Goal: Information Seeking & Learning: Learn about a topic

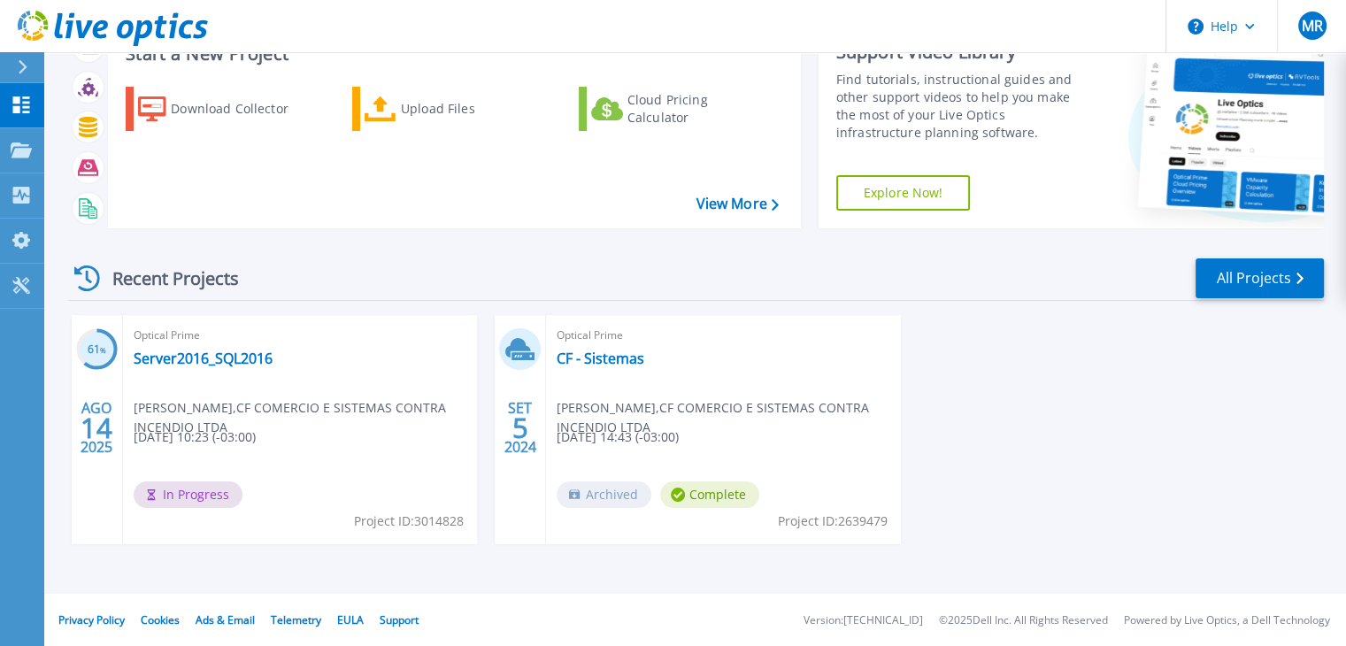
scroll to position [70, 0]
click at [196, 365] on link "Server2016_SQL2016" at bounding box center [203, 358] width 139 height 18
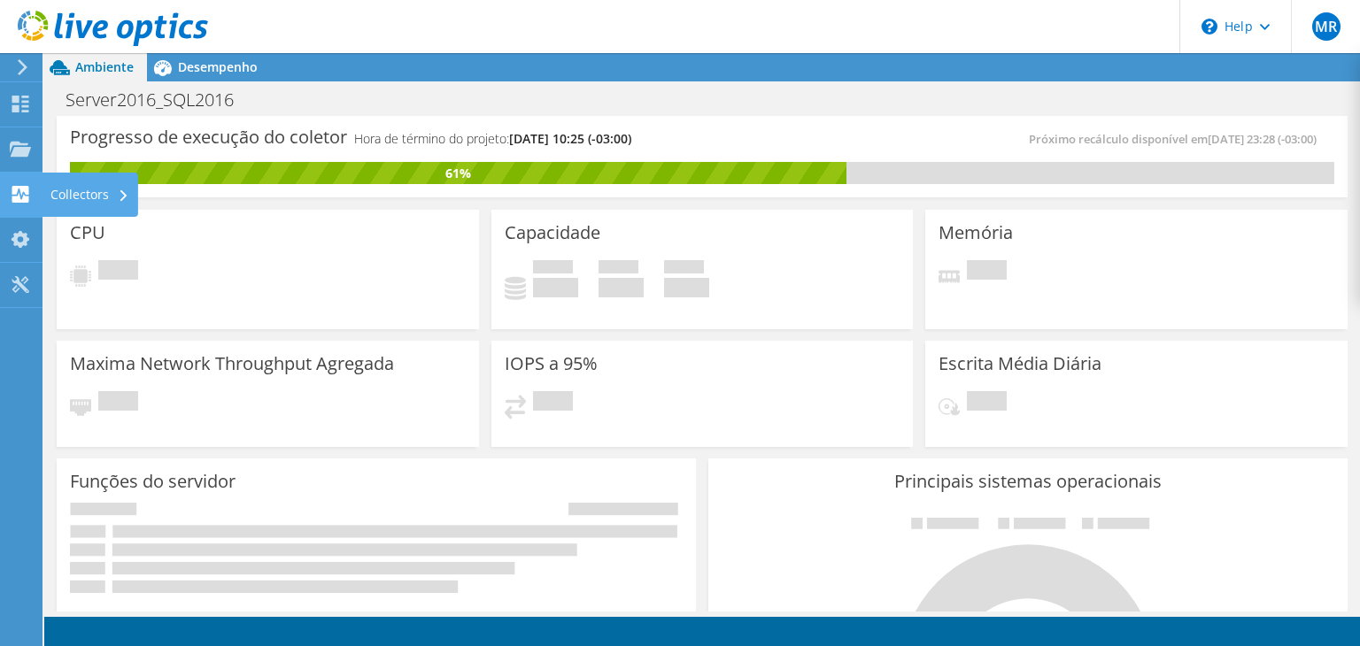
click at [17, 189] on use at bounding box center [20, 194] width 17 height 17
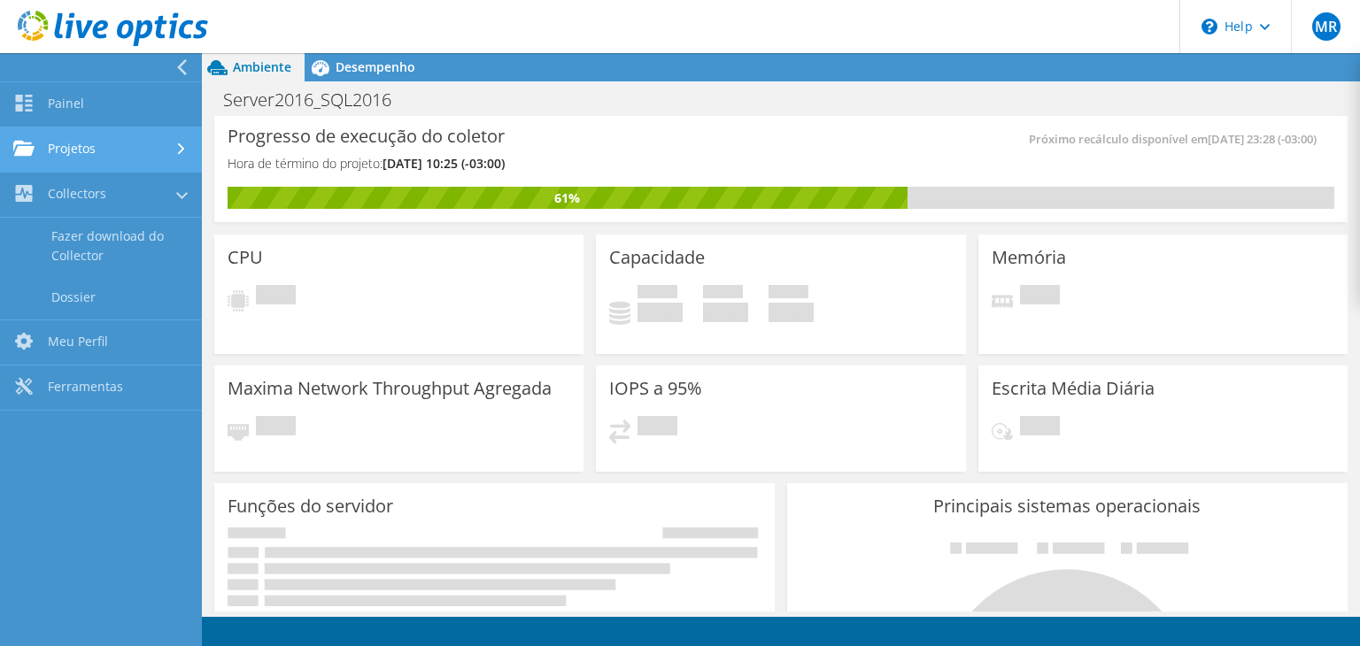
click at [104, 164] on link "Projetos" at bounding box center [101, 149] width 202 height 45
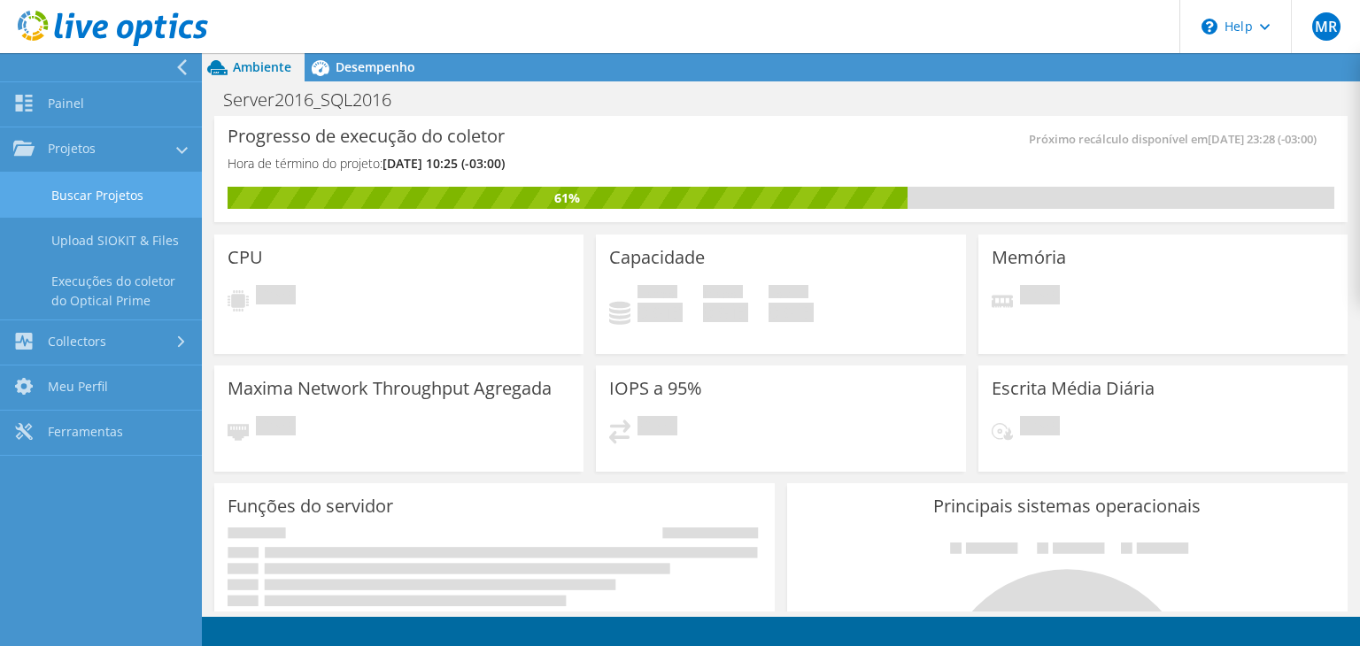
click at [114, 210] on link "Buscar Projetos" at bounding box center [101, 195] width 202 height 45
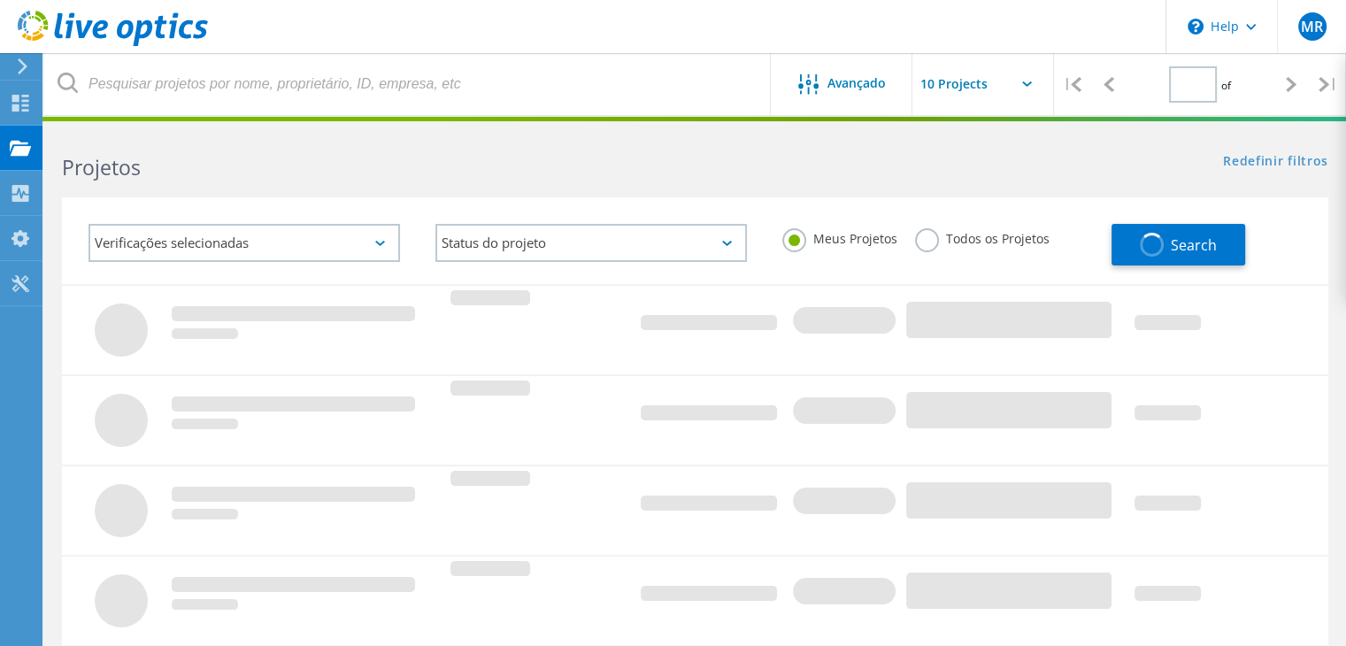
type input "1"
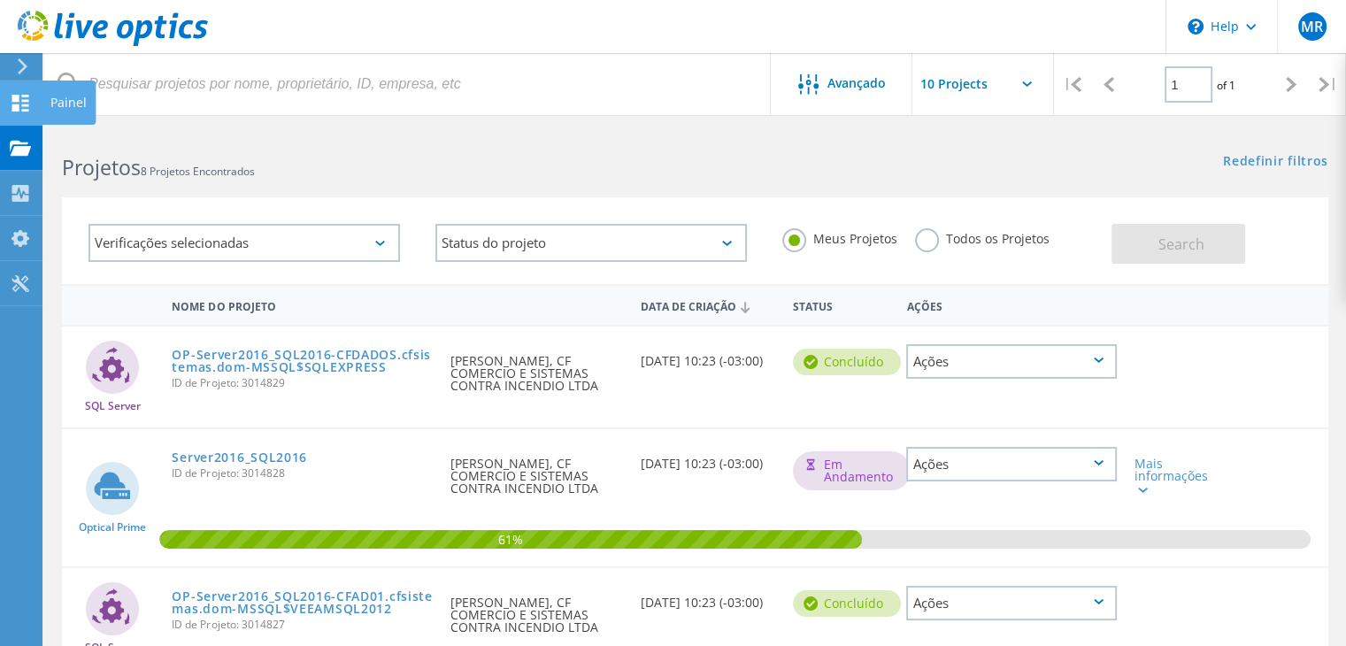
click at [22, 105] on icon at bounding box center [20, 103] width 21 height 17
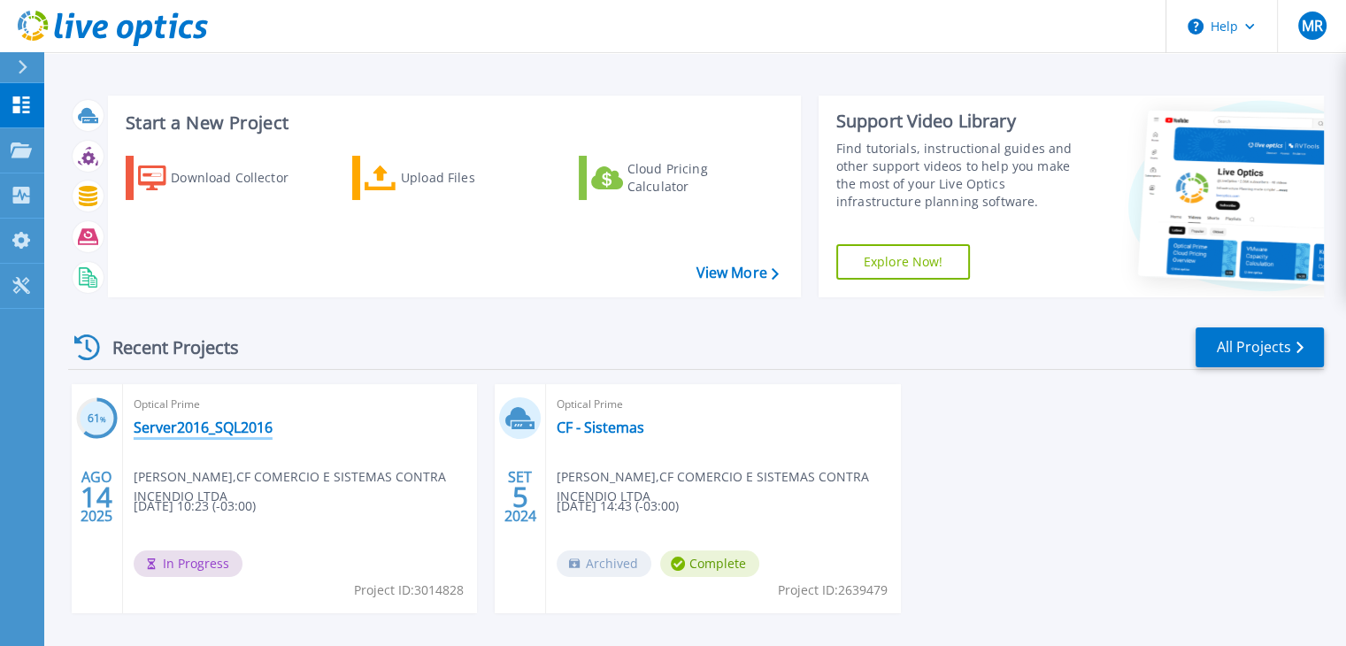
click at [181, 426] on link "Server2016_SQL2016" at bounding box center [203, 428] width 139 height 18
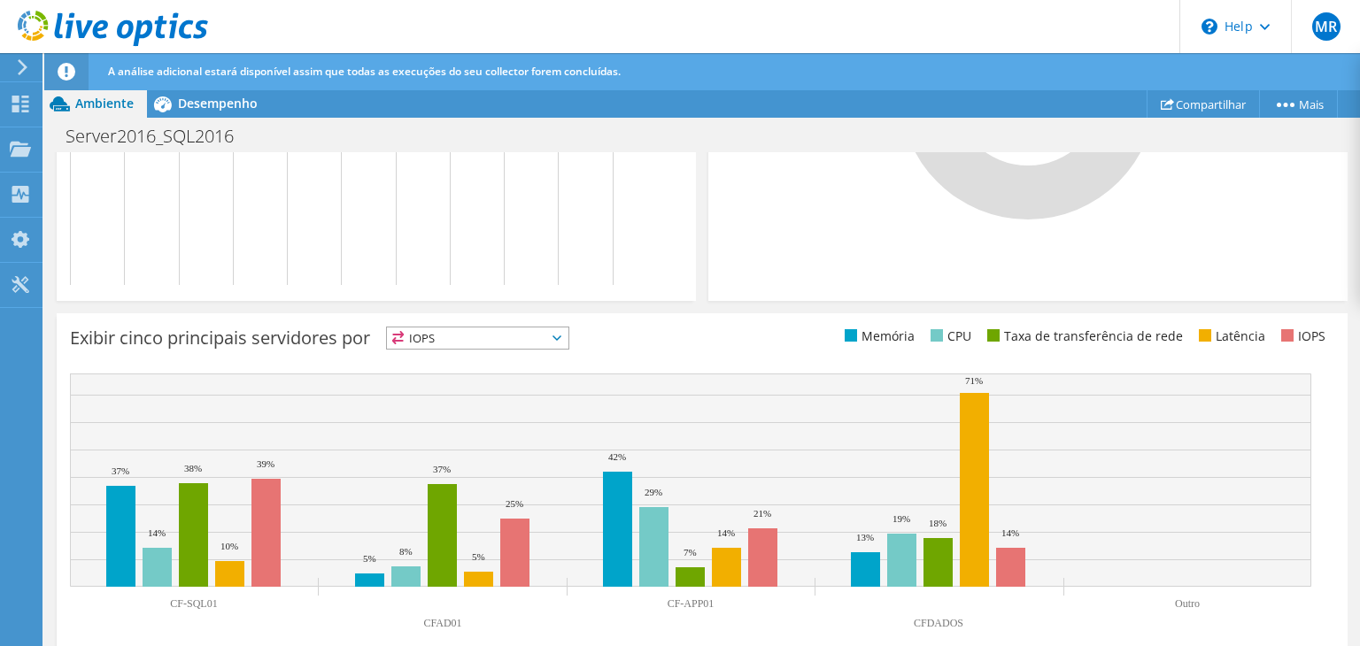
scroll to position [688, 0]
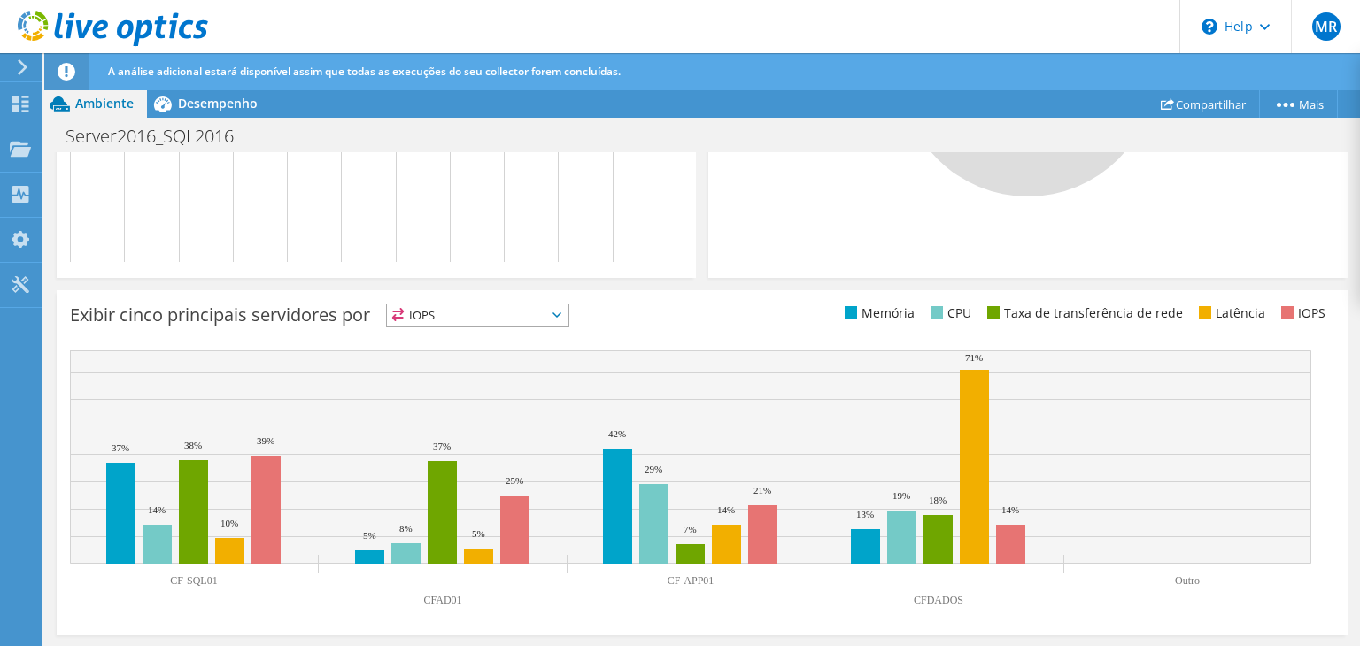
click at [552, 316] on span "IOPS" at bounding box center [477, 315] width 181 height 21
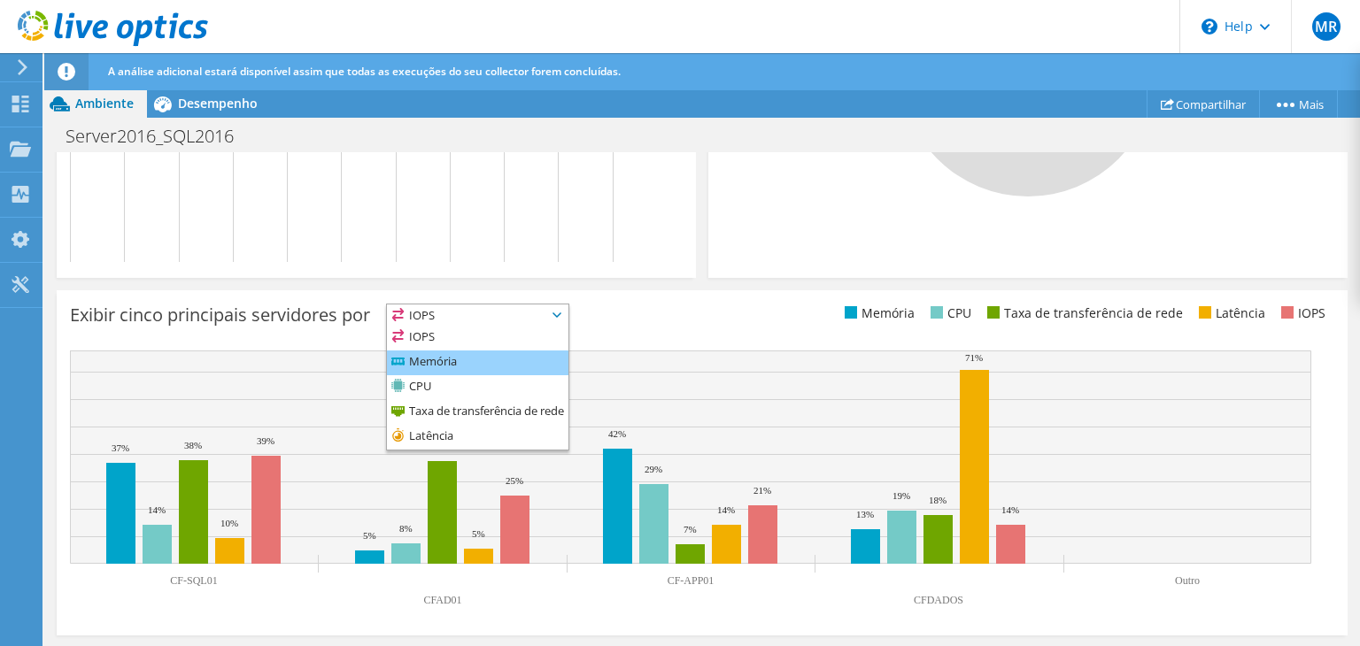
click at [462, 366] on li "Memória" at bounding box center [477, 363] width 181 height 25
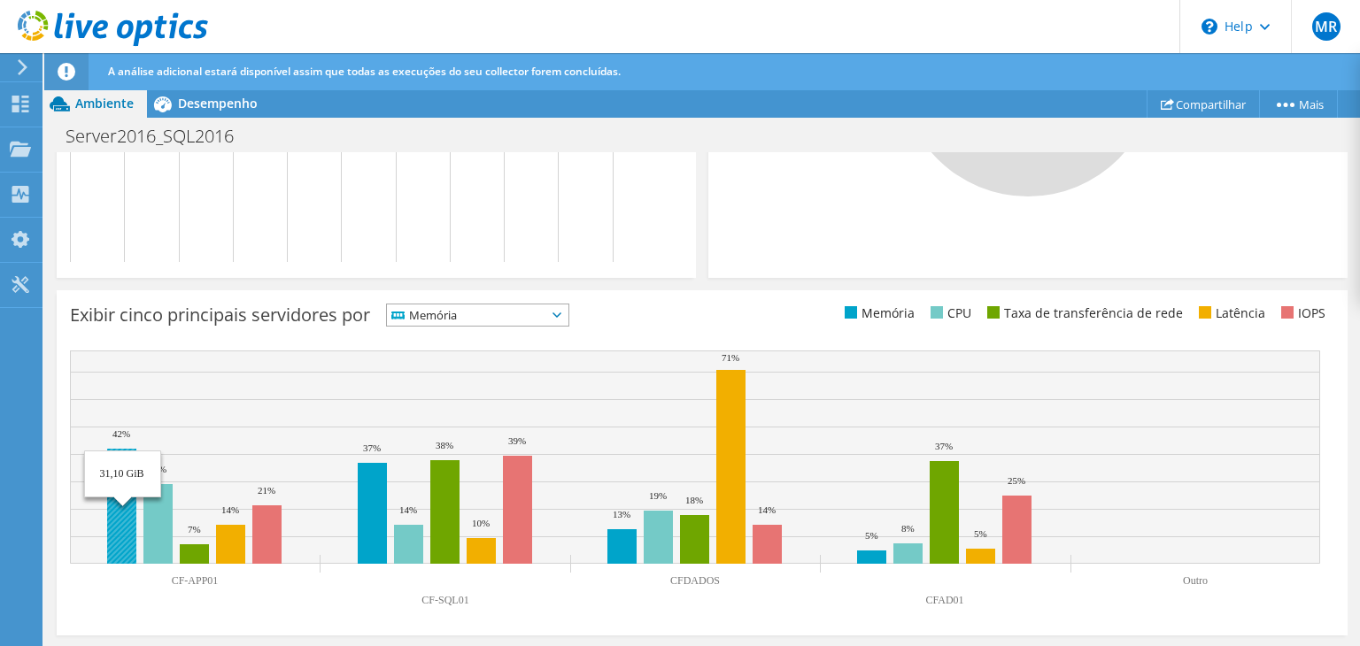
click at [124, 536] on rect at bounding box center [121, 506] width 29 height 115
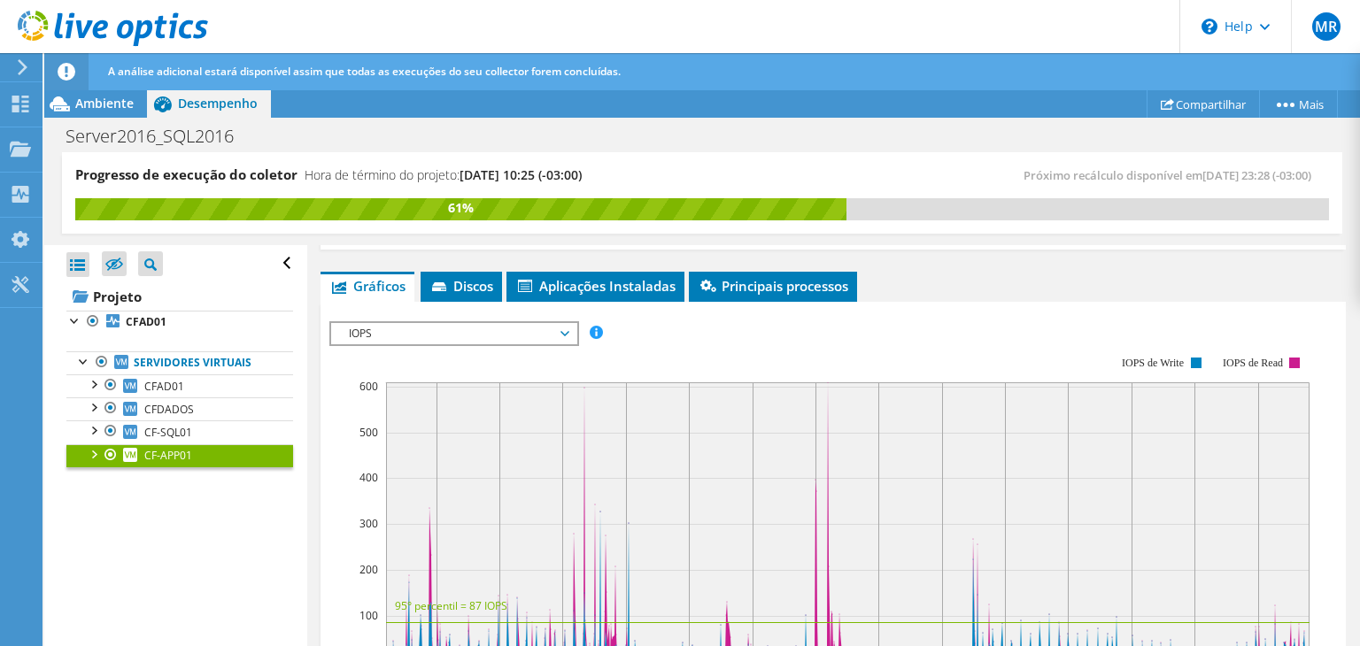
scroll to position [1151, 0]
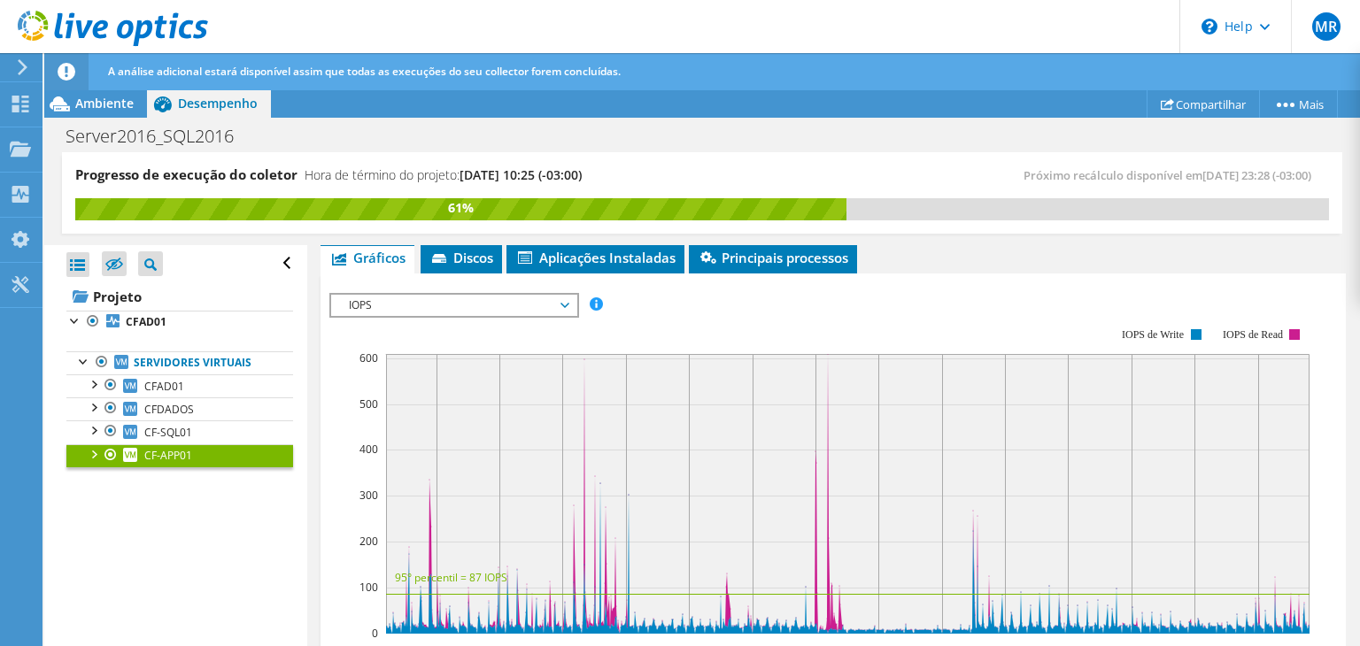
click at [565, 301] on span "IOPS" at bounding box center [454, 305] width 228 height 21
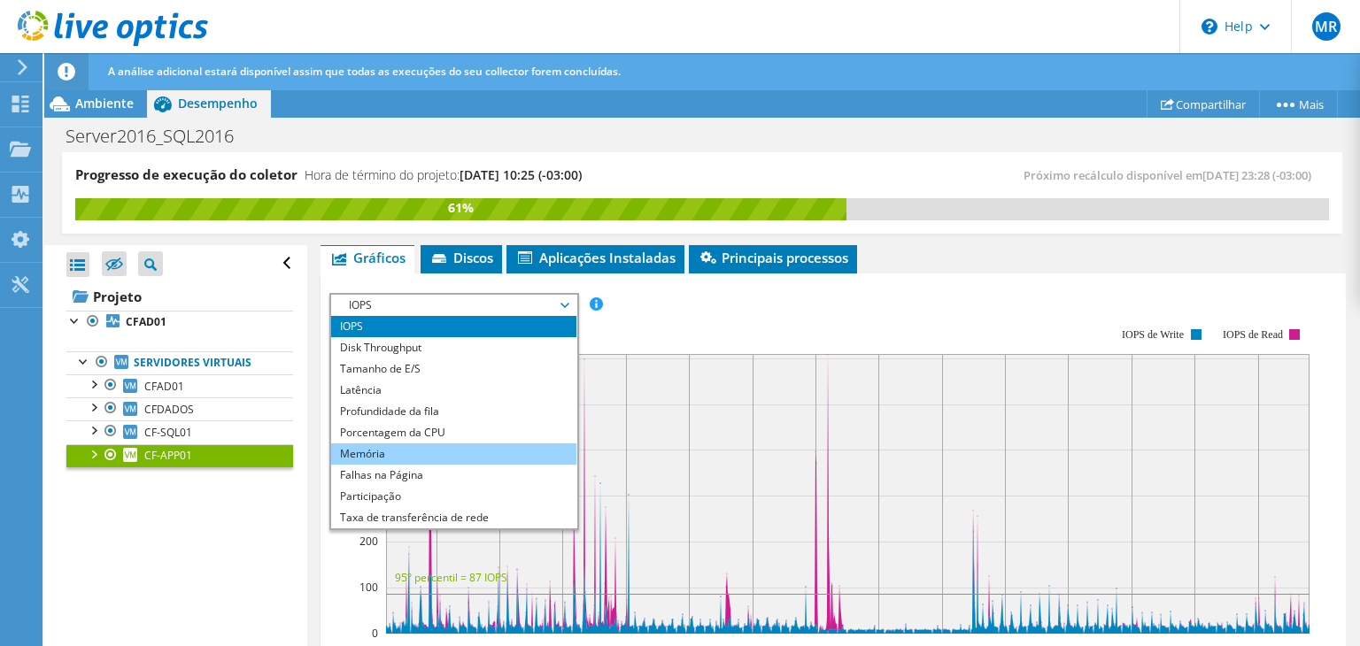
click at [415, 445] on li "Memória" at bounding box center [453, 454] width 245 height 21
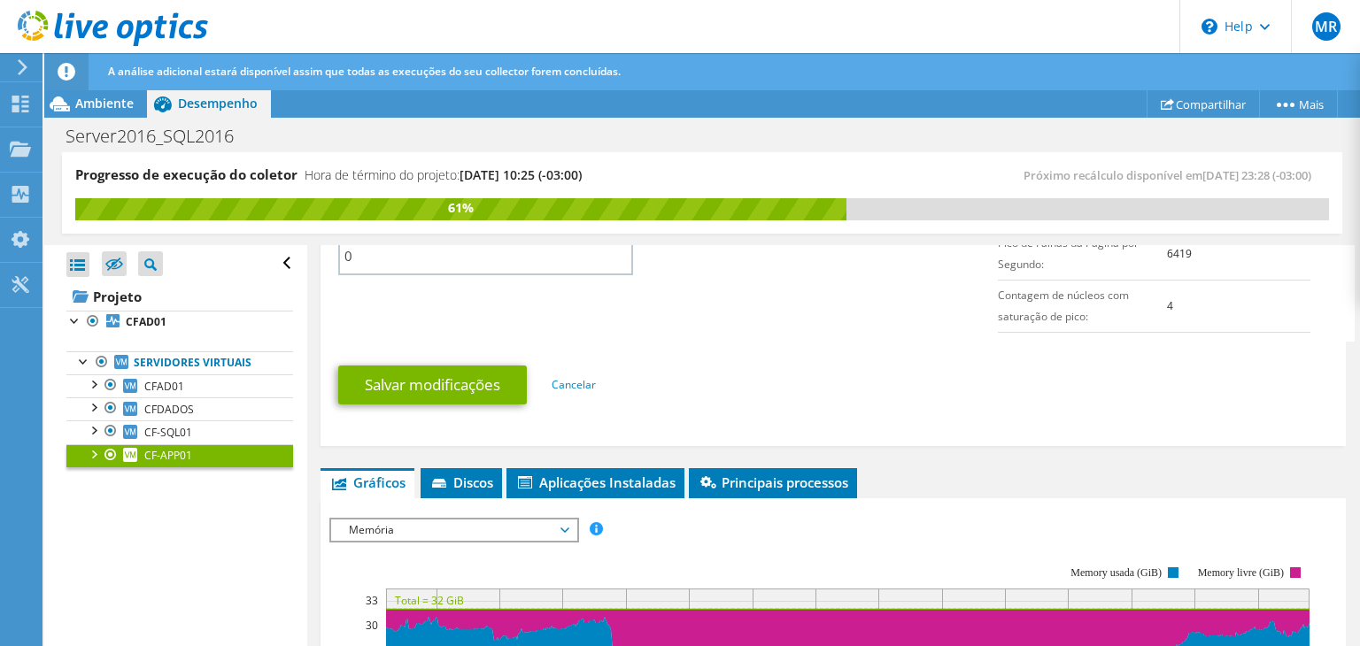
scroll to position [996, 0]
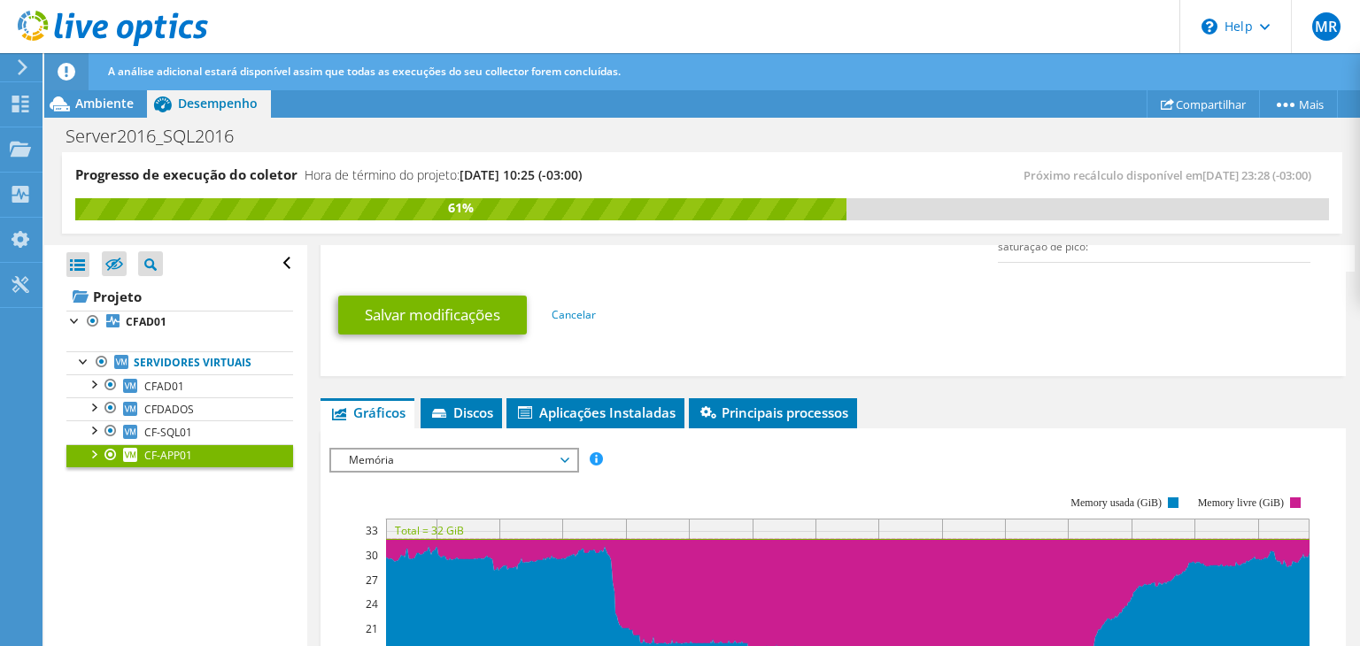
click at [541, 455] on span "Memória" at bounding box center [454, 460] width 228 height 21
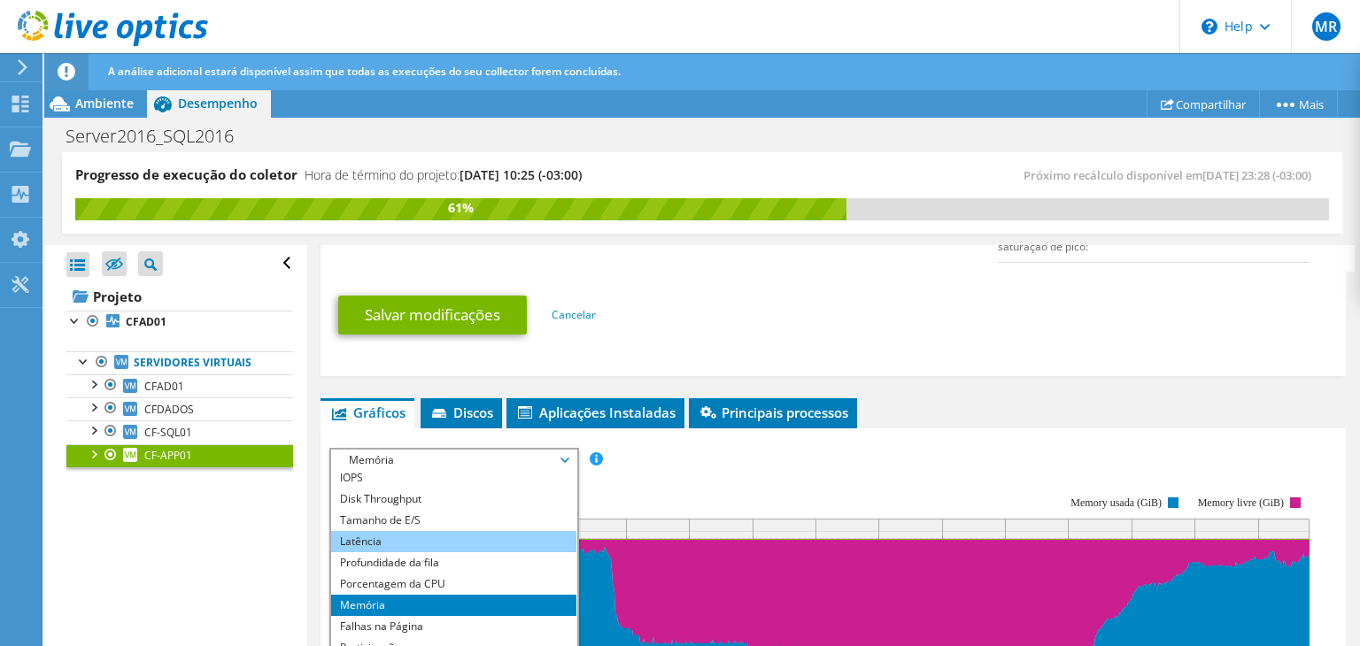
scroll to position [0, 0]
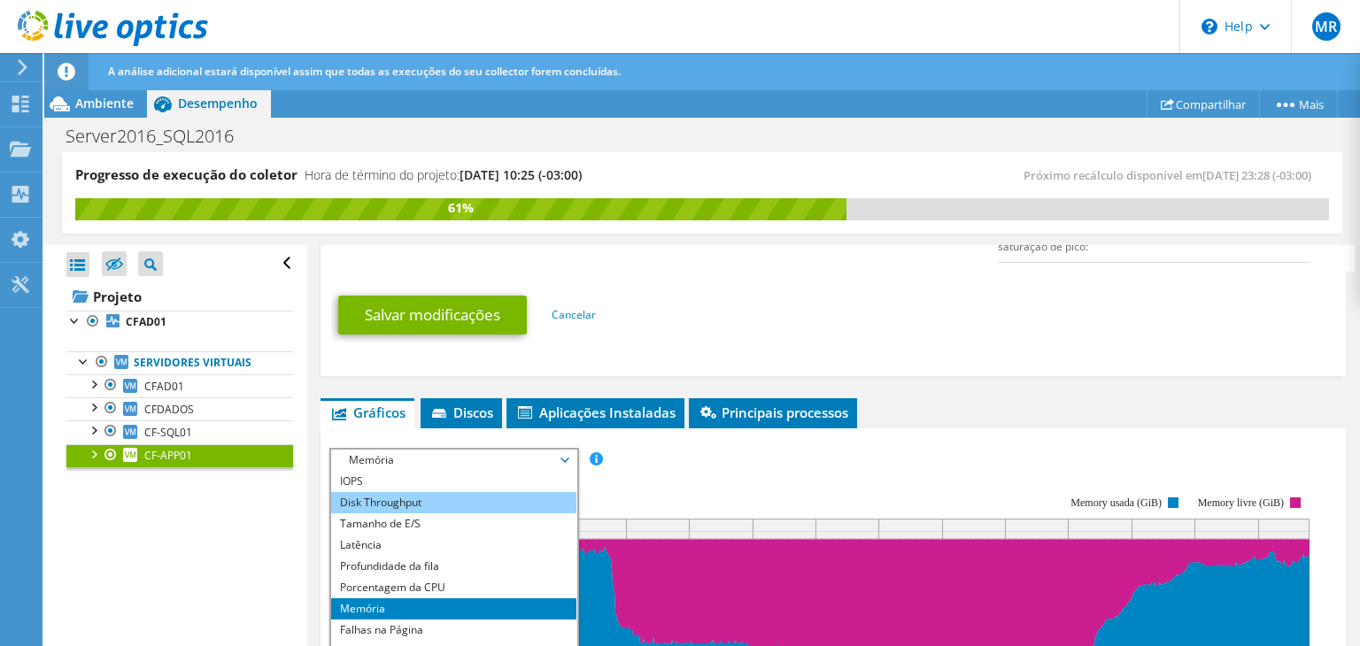
click at [446, 495] on li "Disk Throughput" at bounding box center [453, 502] width 245 height 21
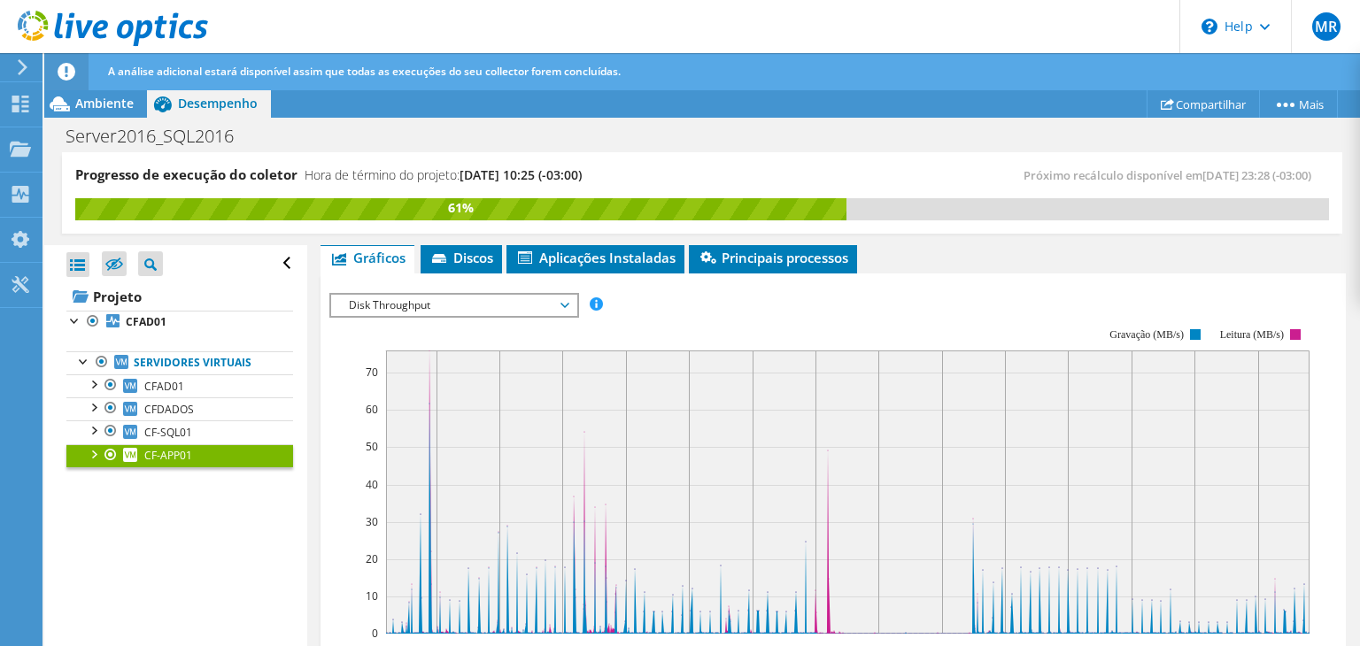
scroll to position [1173, 0]
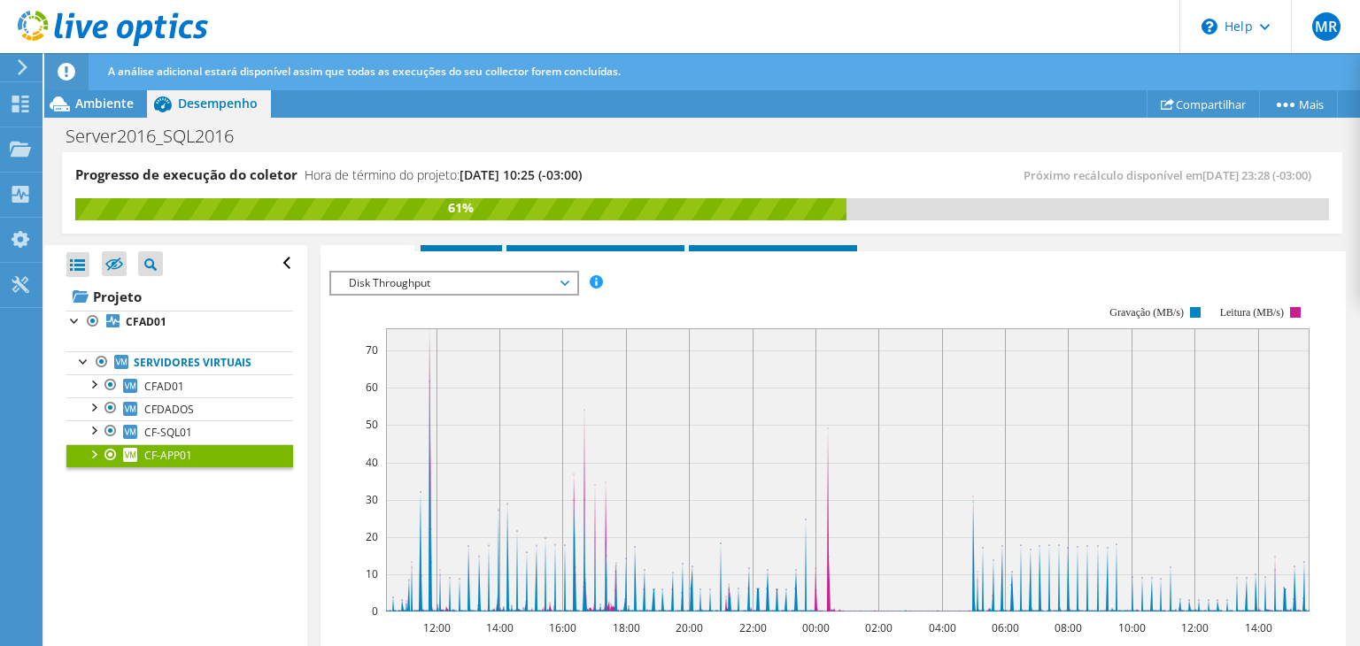
click at [430, 363] on rect at bounding box center [847, 469] width 923 height 283
click at [585, 464] on rect at bounding box center [847, 469] width 923 height 283
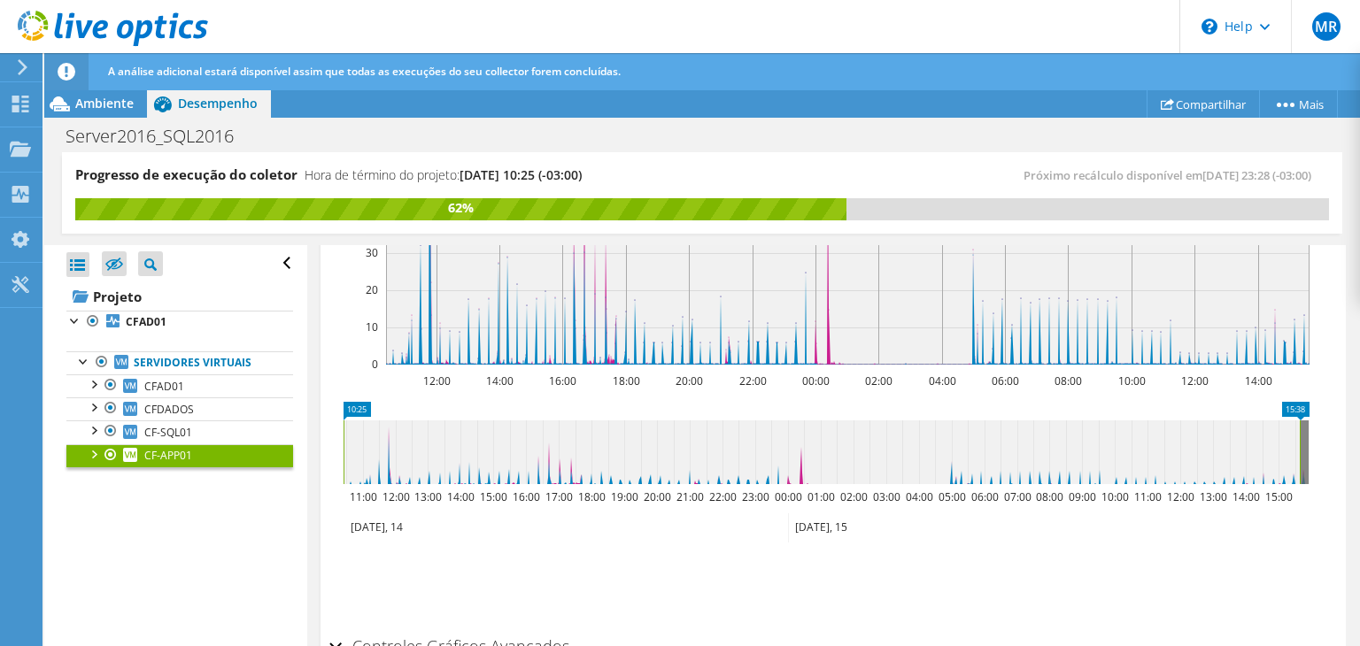
scroll to position [1514, 0]
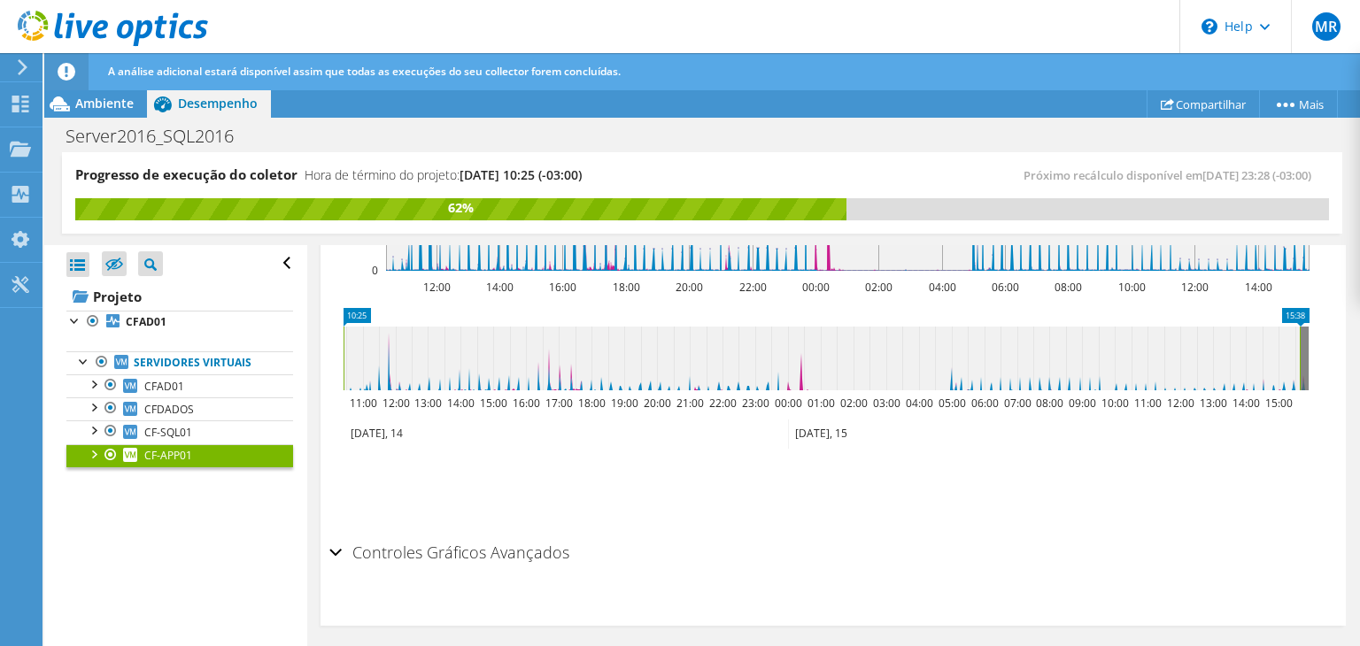
click at [341, 550] on div "Controles Gráficos Avançados" at bounding box center [832, 554] width 1007 height 38
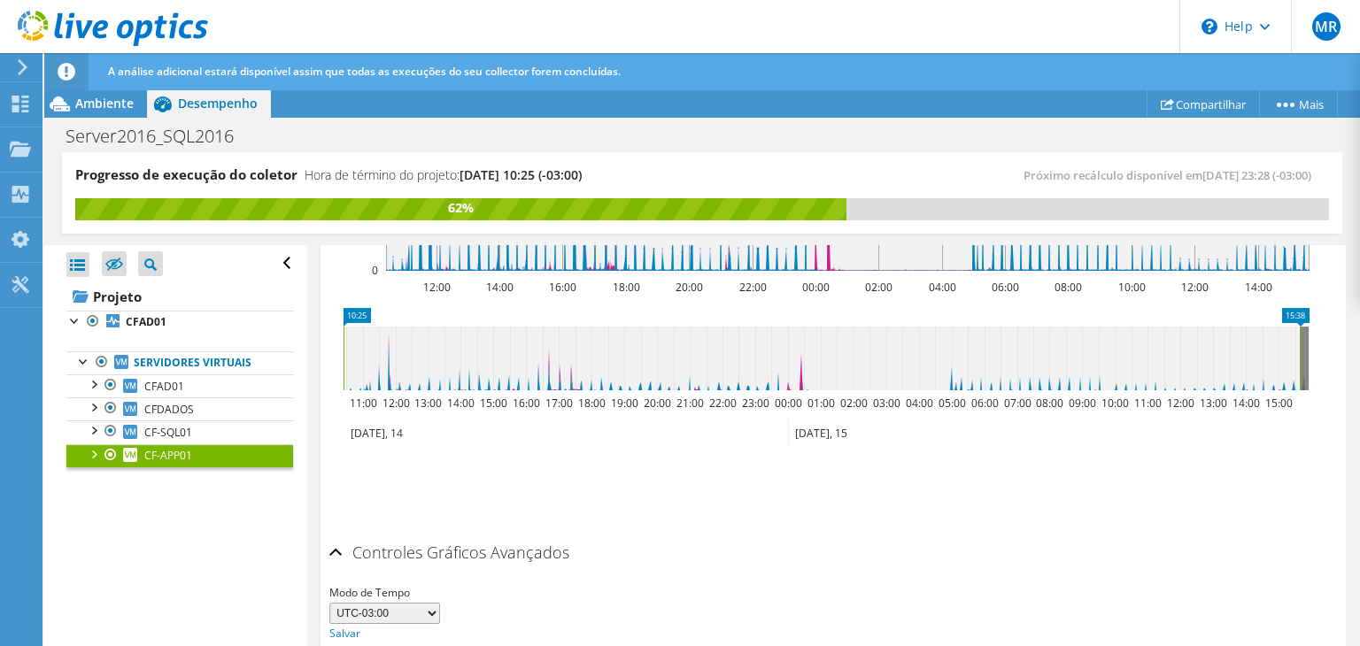
scroll to position [1583, 0]
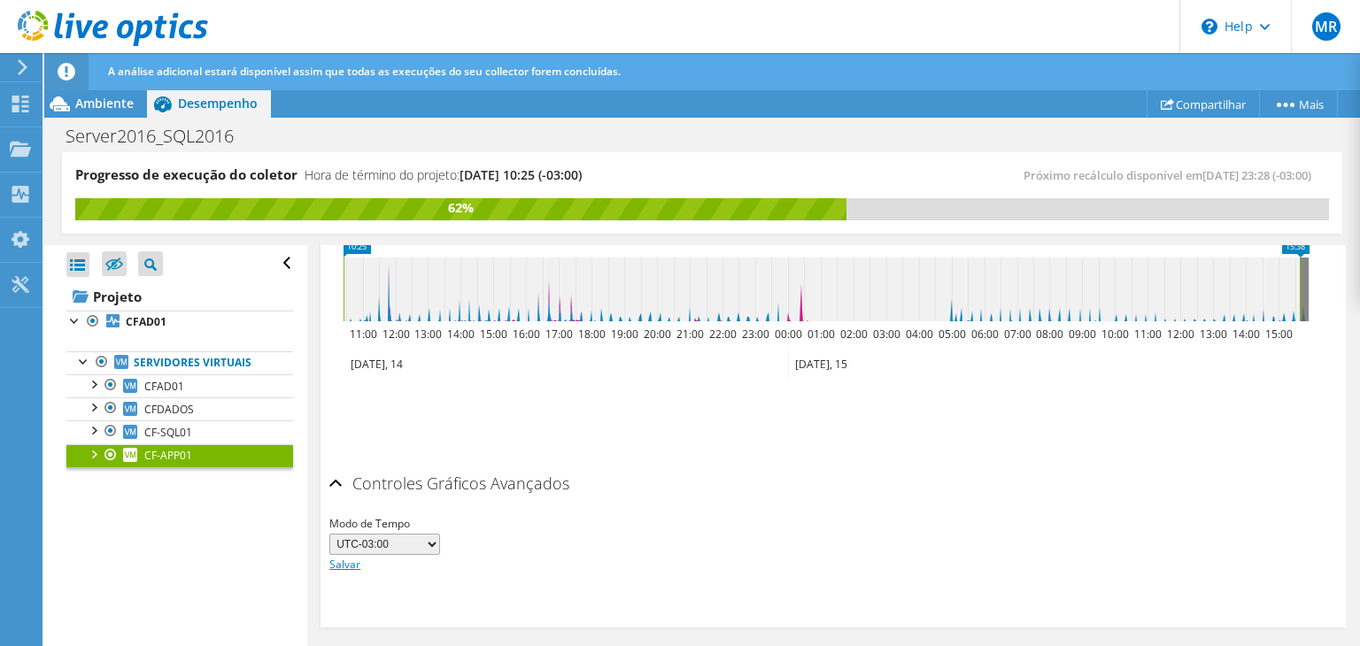
click at [336, 558] on link "Salvar" at bounding box center [344, 564] width 31 height 15
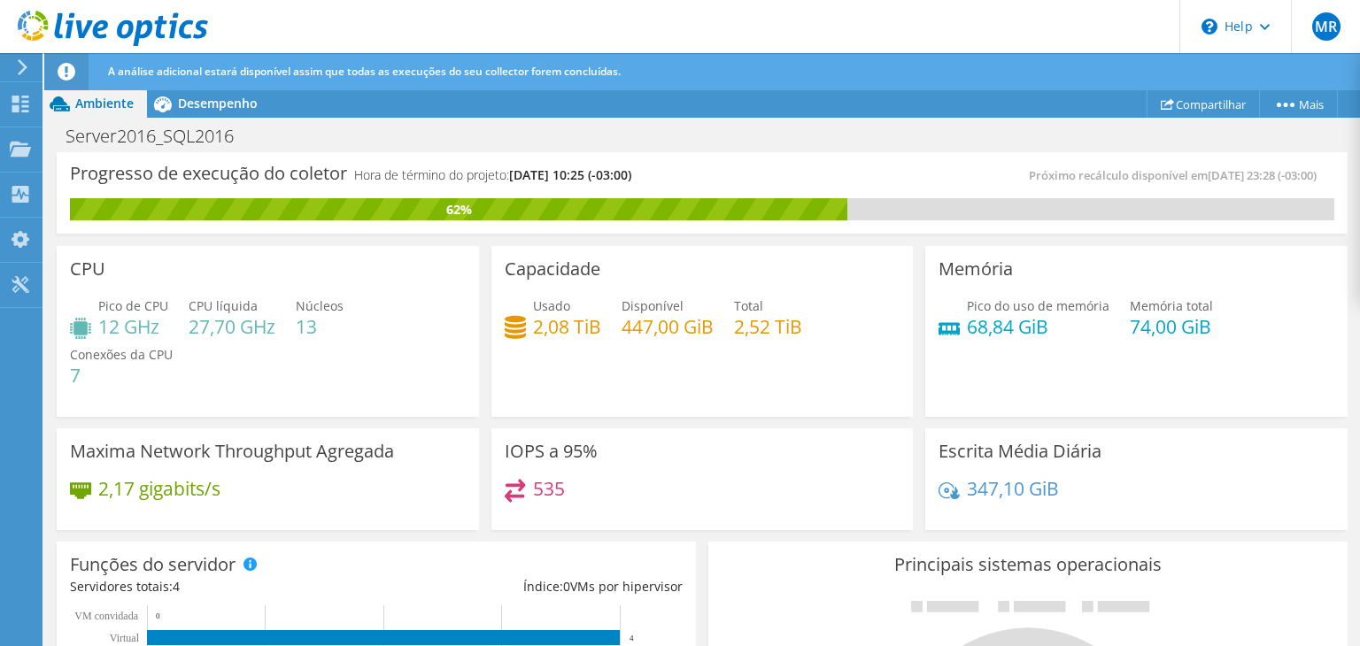
scroll to position [121, 0]
drag, startPoint x: 959, startPoint y: 321, endPoint x: 1038, endPoint y: 327, distance: 79.8
click at [1038, 327] on h4 "68,84 GiB" at bounding box center [1038, 326] width 143 height 19
drag, startPoint x: 533, startPoint y: 327, endPoint x: 582, endPoint y: 336, distance: 49.5
click at [570, 333] on h4 "2,08 TiB" at bounding box center [567, 326] width 68 height 19
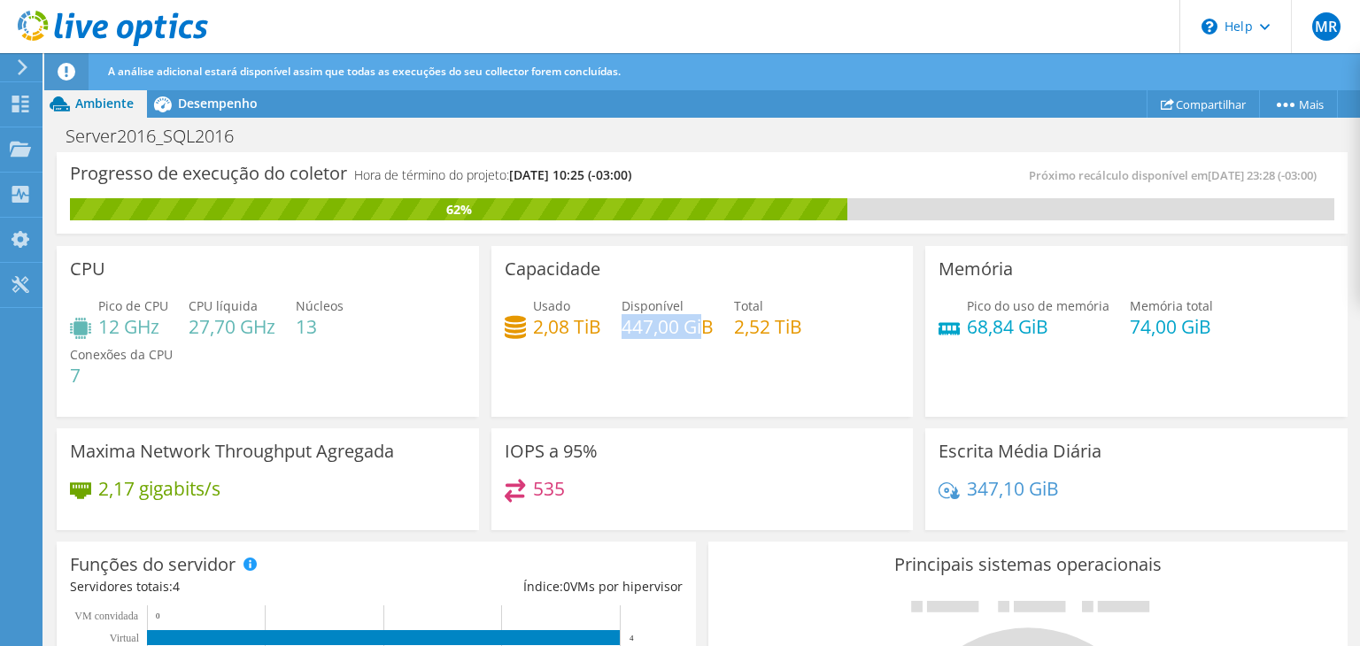
drag, startPoint x: 616, startPoint y: 333, endPoint x: 701, endPoint y: 330, distance: 85.0
click at [701, 330] on h4 "447,00 GiB" at bounding box center [667, 326] width 92 height 19
drag, startPoint x: 738, startPoint y: 330, endPoint x: 788, endPoint y: 335, distance: 49.8
click at [788, 335] on h4 "2,52 TiB" at bounding box center [768, 326] width 68 height 19
drag, startPoint x: 75, startPoint y: 369, endPoint x: 87, endPoint y: 368, distance: 11.5
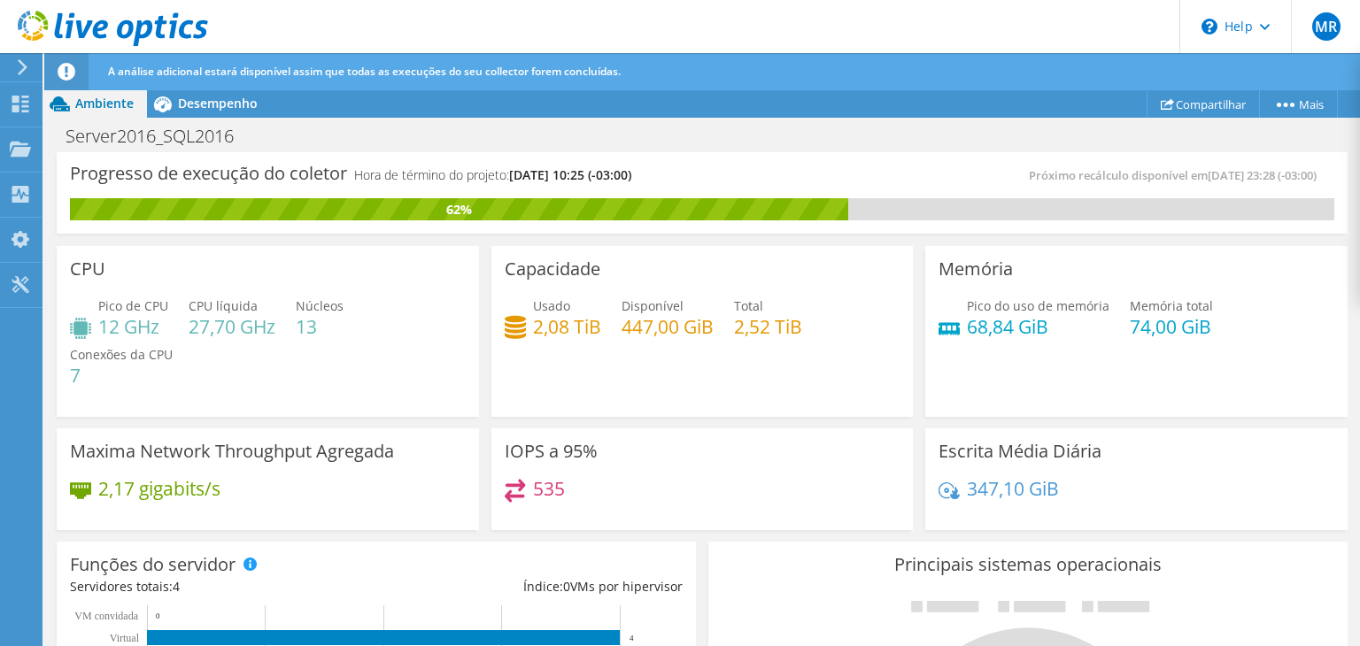
click at [87, 368] on h4 "7" at bounding box center [121, 375] width 103 height 19
drag, startPoint x: 104, startPoint y: 331, endPoint x: 333, endPoint y: 331, distance: 229.3
click at [333, 331] on div "Pico de CPU 12 GHz CPU líquida 27,70 GHz Núcleos 13 Conexões da CPU 7" at bounding box center [268, 350] width 396 height 106
drag, startPoint x: 366, startPoint y: 340, endPoint x: 405, endPoint y: 345, distance: 39.3
click at [366, 340] on div "Pico de CPU 12 GHz CPU líquida 27,70 GHz Núcleos 13 Conexões da CPU 7" at bounding box center [268, 350] width 396 height 106
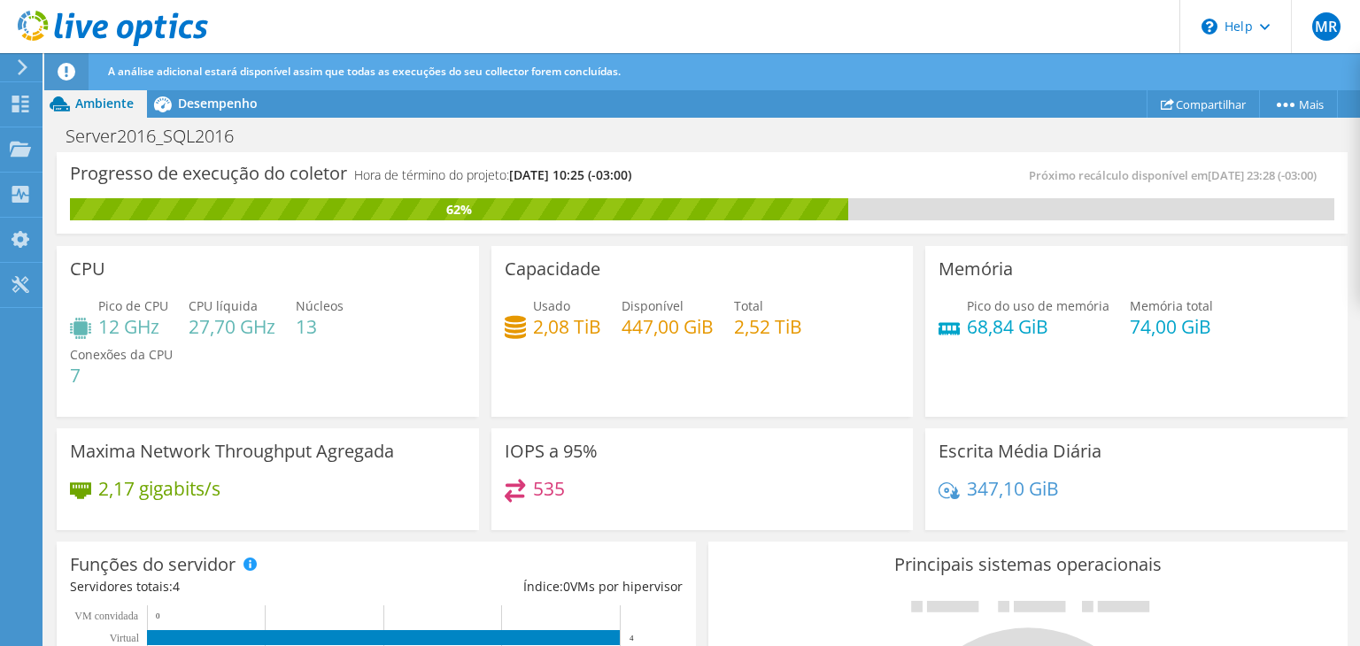
click at [74, 372] on h4 "7" at bounding box center [121, 375] width 103 height 19
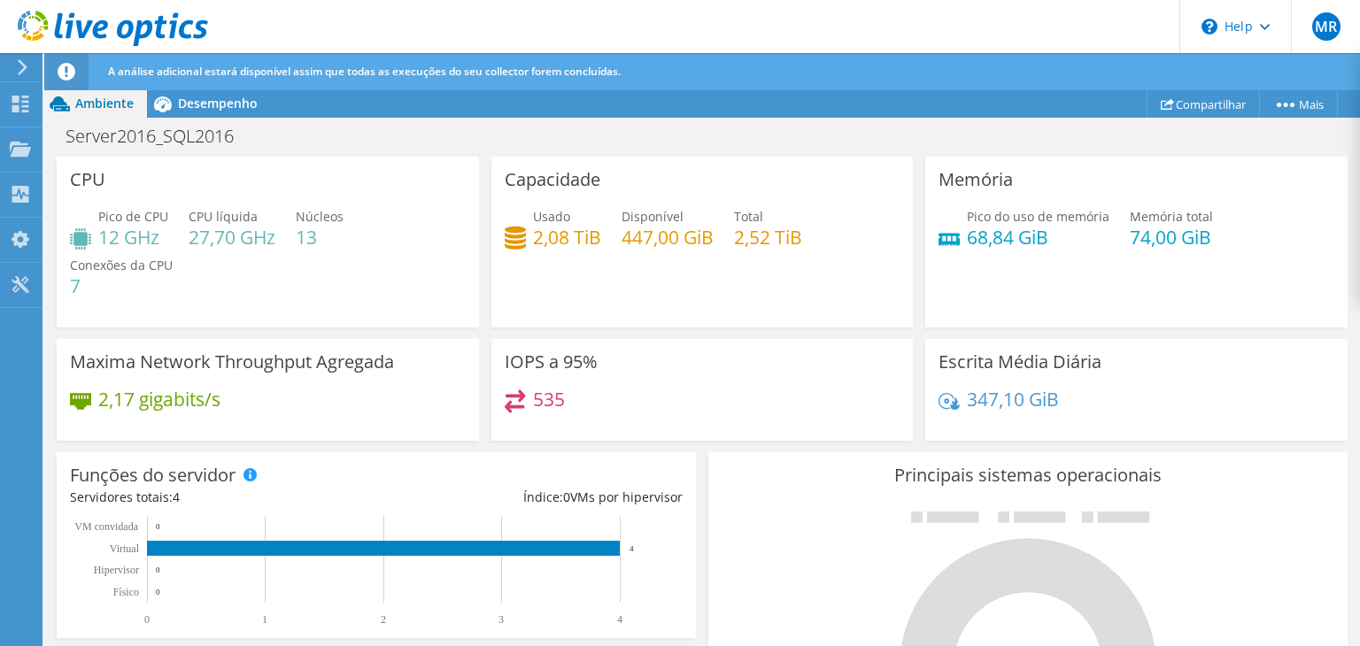
scroll to position [0, 0]
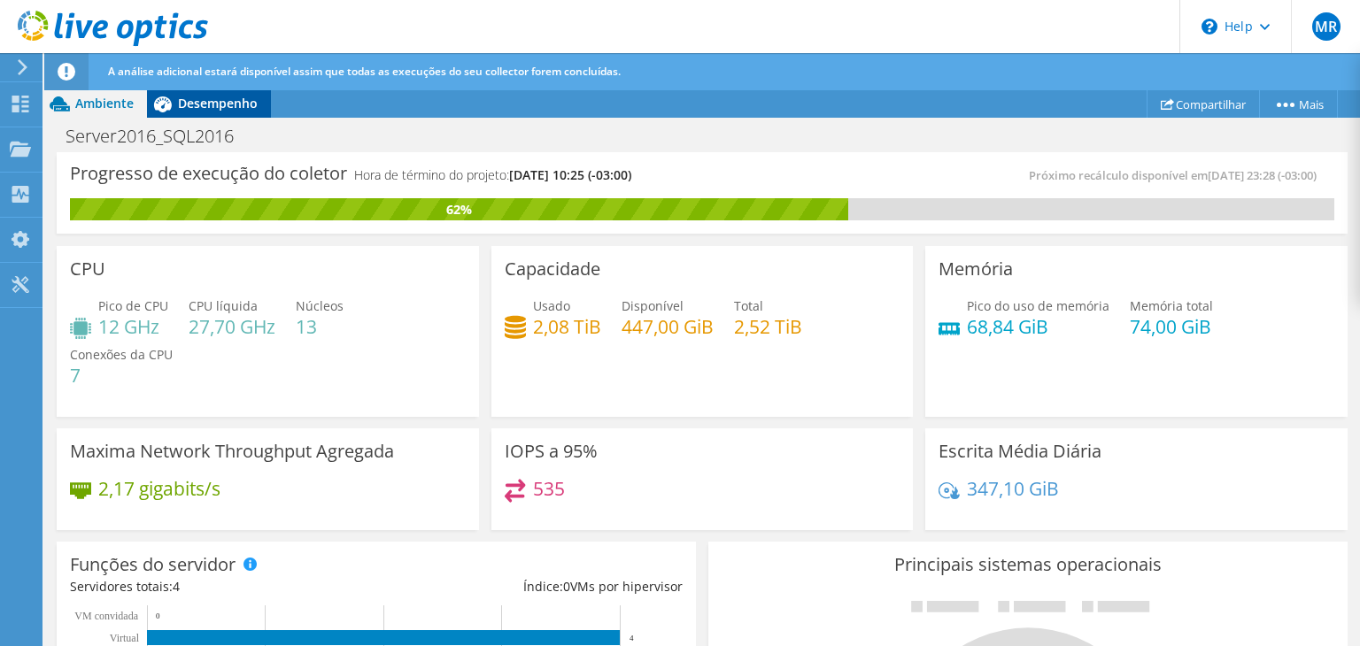
click at [184, 107] on span "Desempenho" at bounding box center [218, 103] width 80 height 17
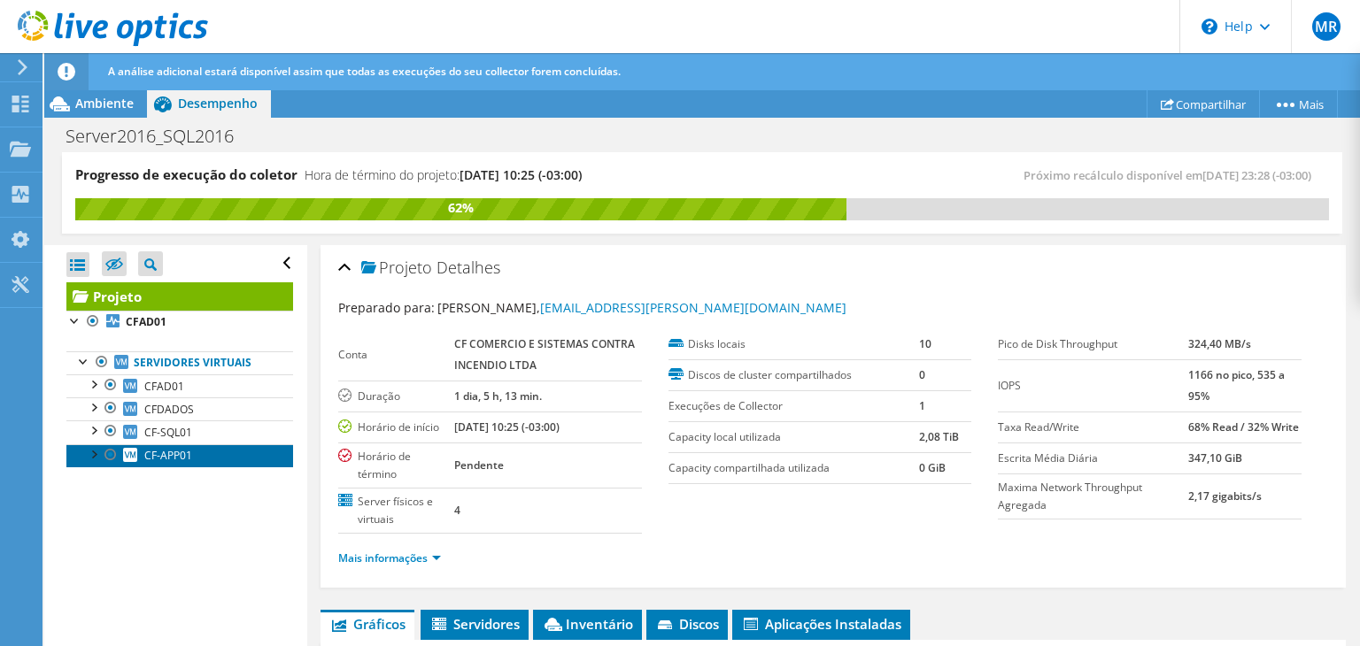
click at [174, 448] on span "CF-APP01" at bounding box center [168, 455] width 48 height 15
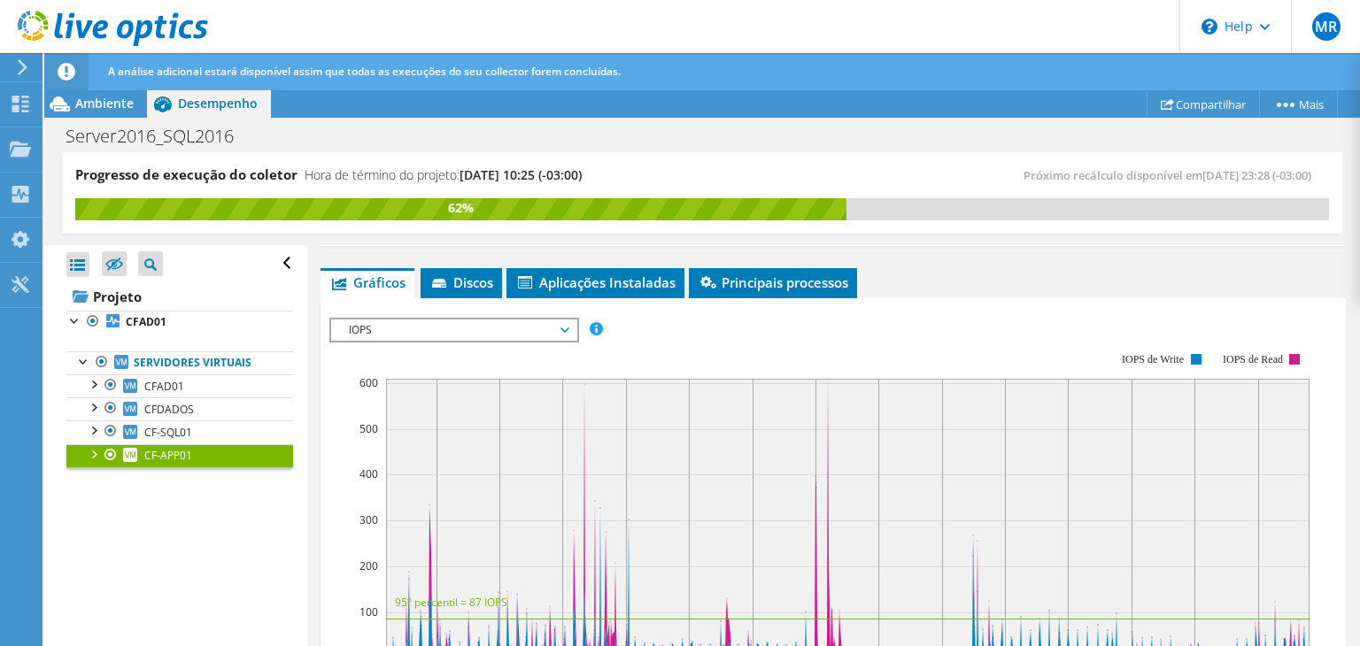
scroll to position [266, 0]
click at [558, 330] on span "IOPS" at bounding box center [454, 330] width 228 height 21
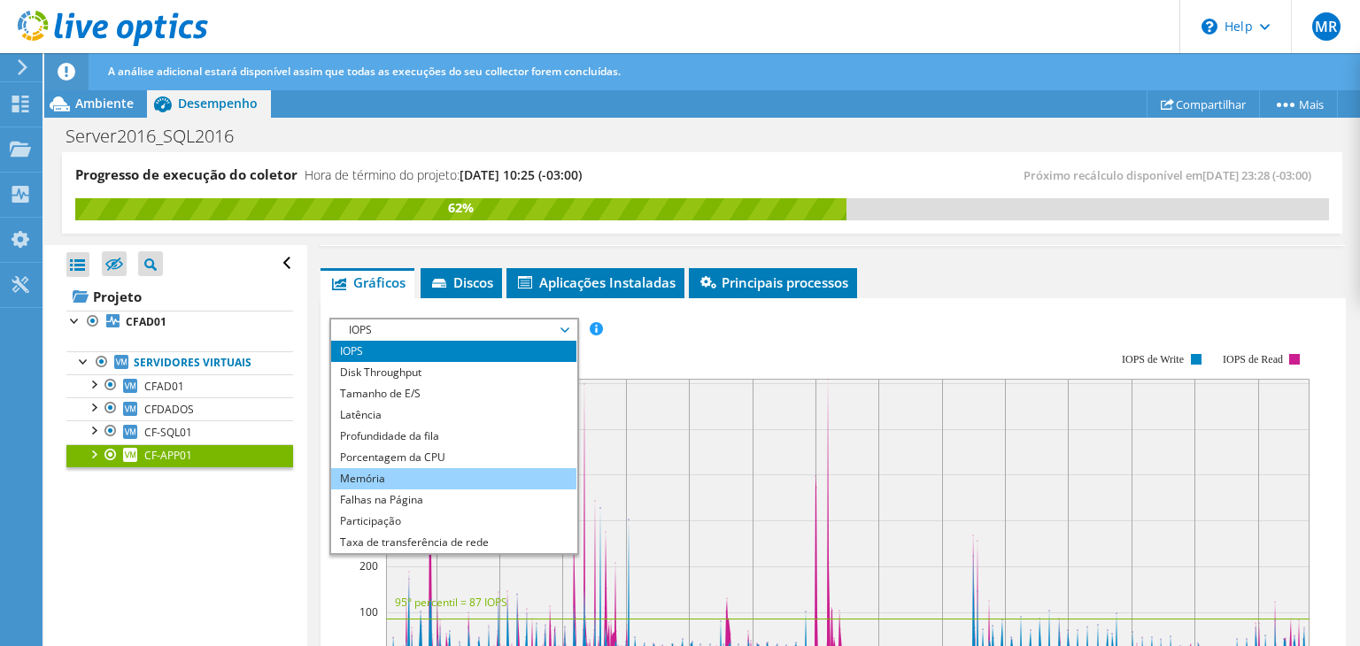
click at [428, 475] on li "Memória" at bounding box center [453, 478] width 245 height 21
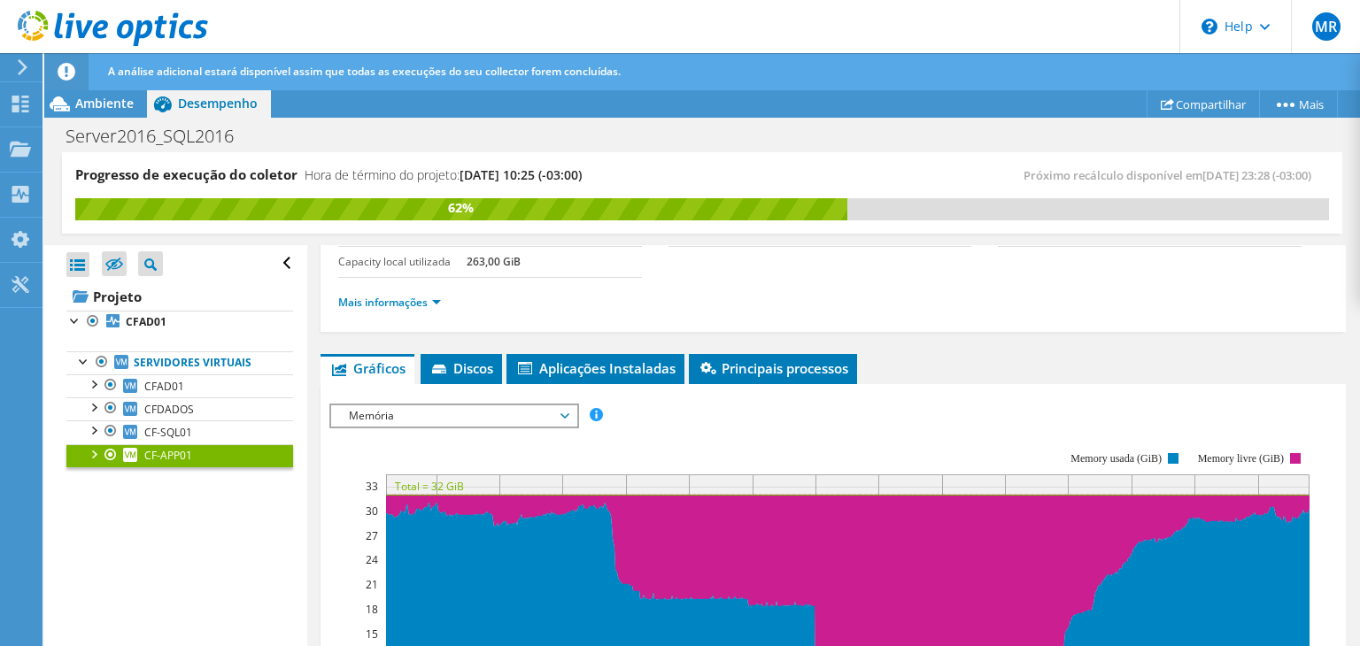
scroll to position [177, 0]
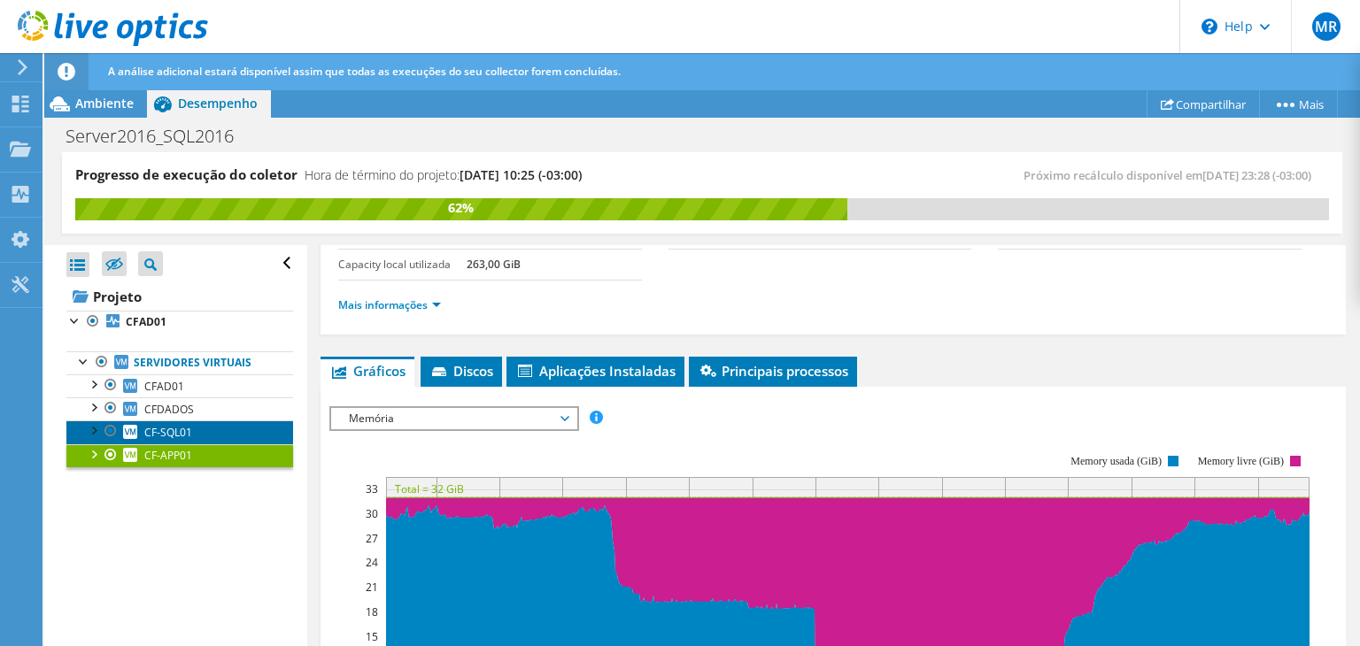
click at [184, 430] on span "CF-SQL01" at bounding box center [168, 432] width 48 height 15
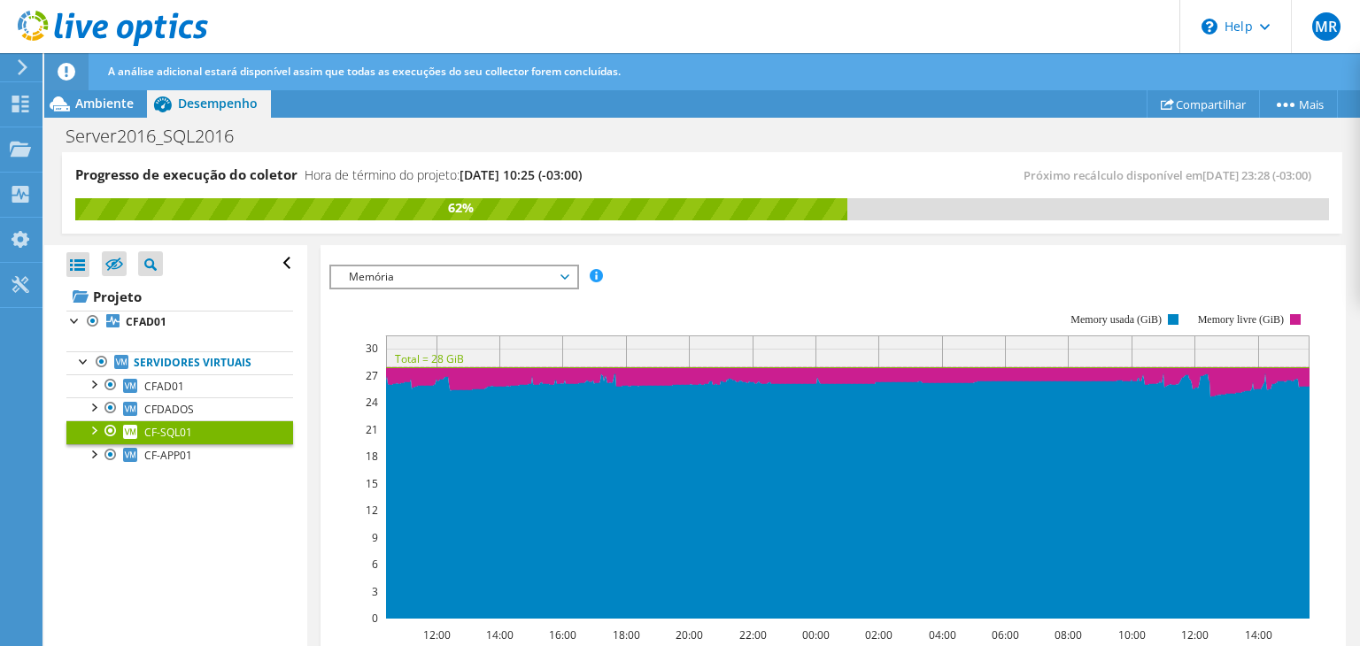
scroll to position [318, 0]
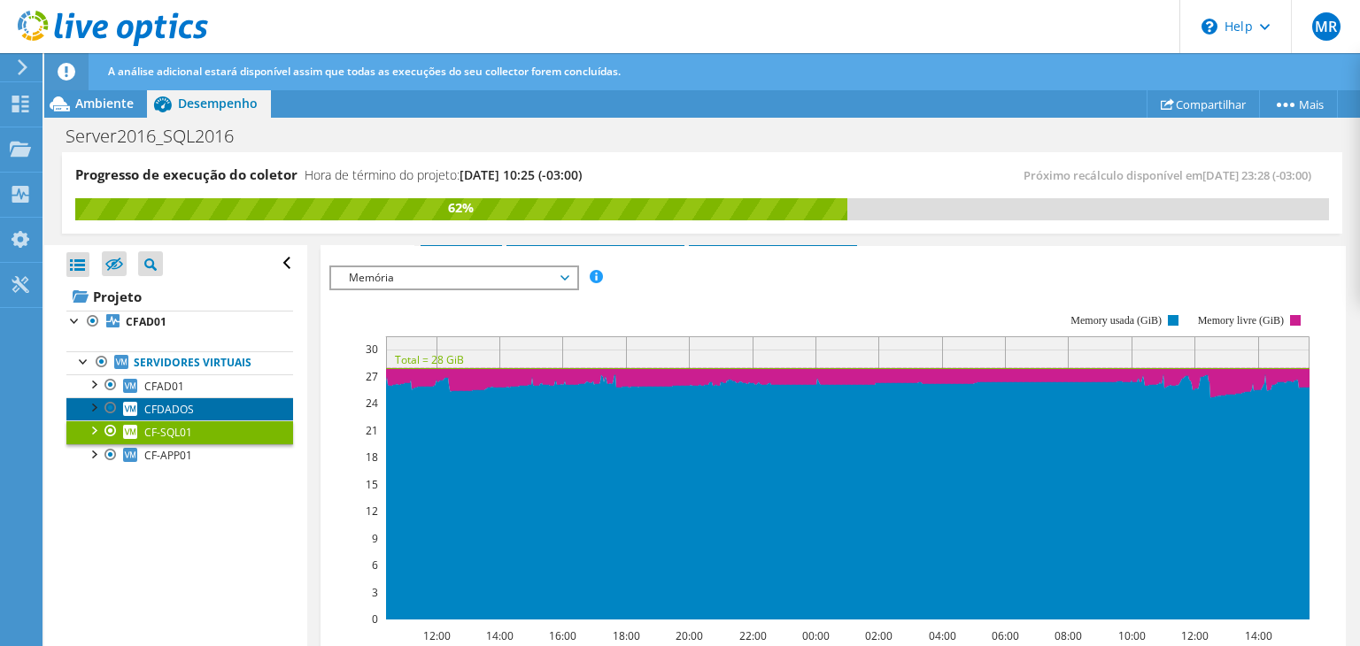
click at [176, 410] on span "CFDADOS" at bounding box center [169, 409] width 50 height 15
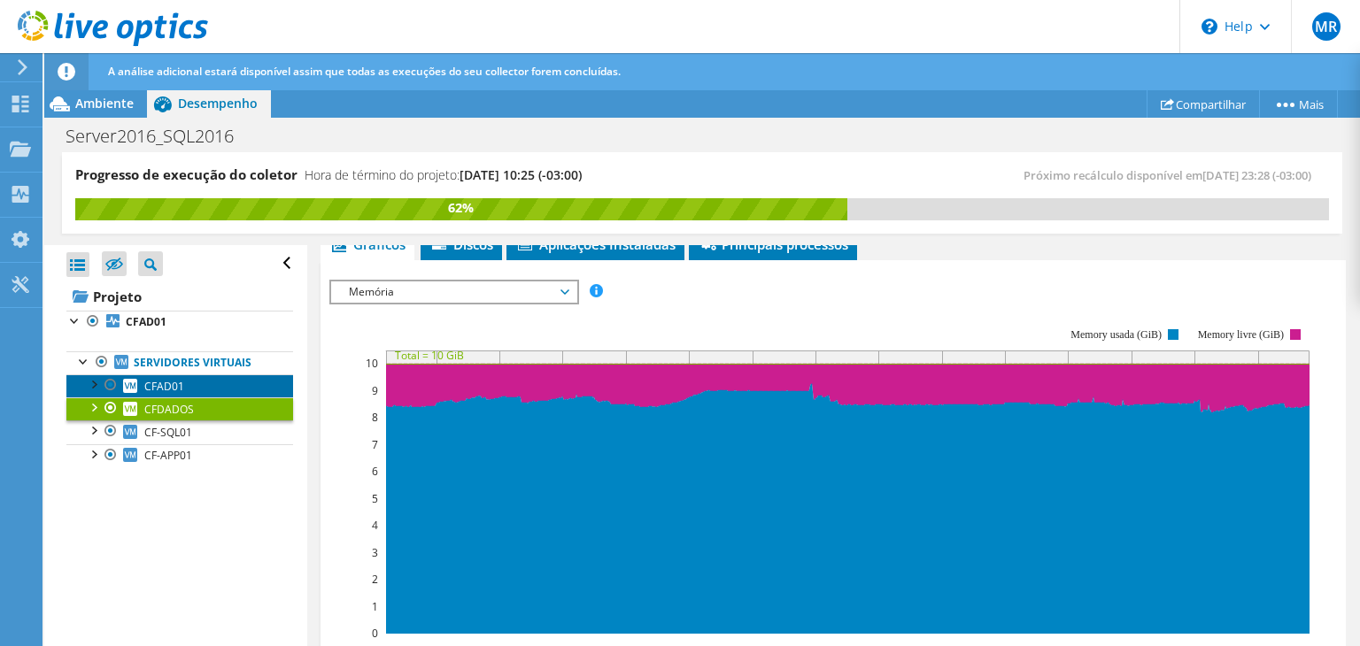
click at [159, 383] on span "CFAD01" at bounding box center [164, 386] width 40 height 15
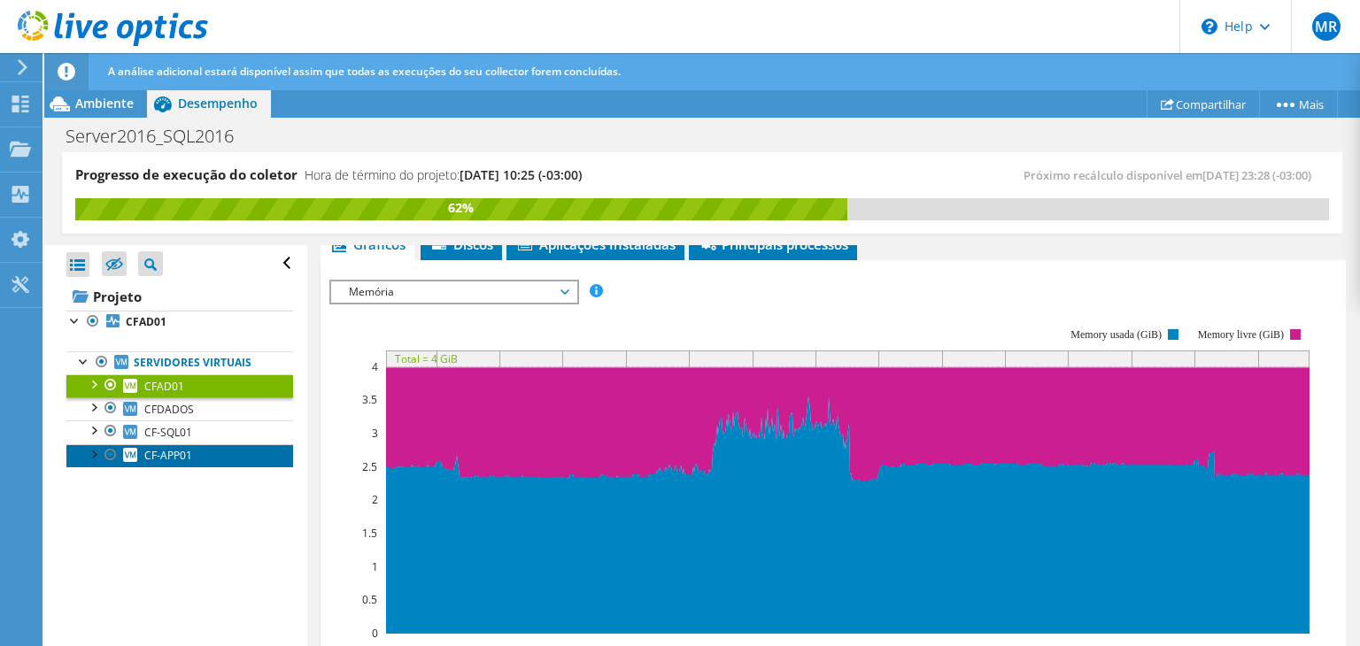
click at [166, 454] on span "CF-APP01" at bounding box center [168, 455] width 48 height 15
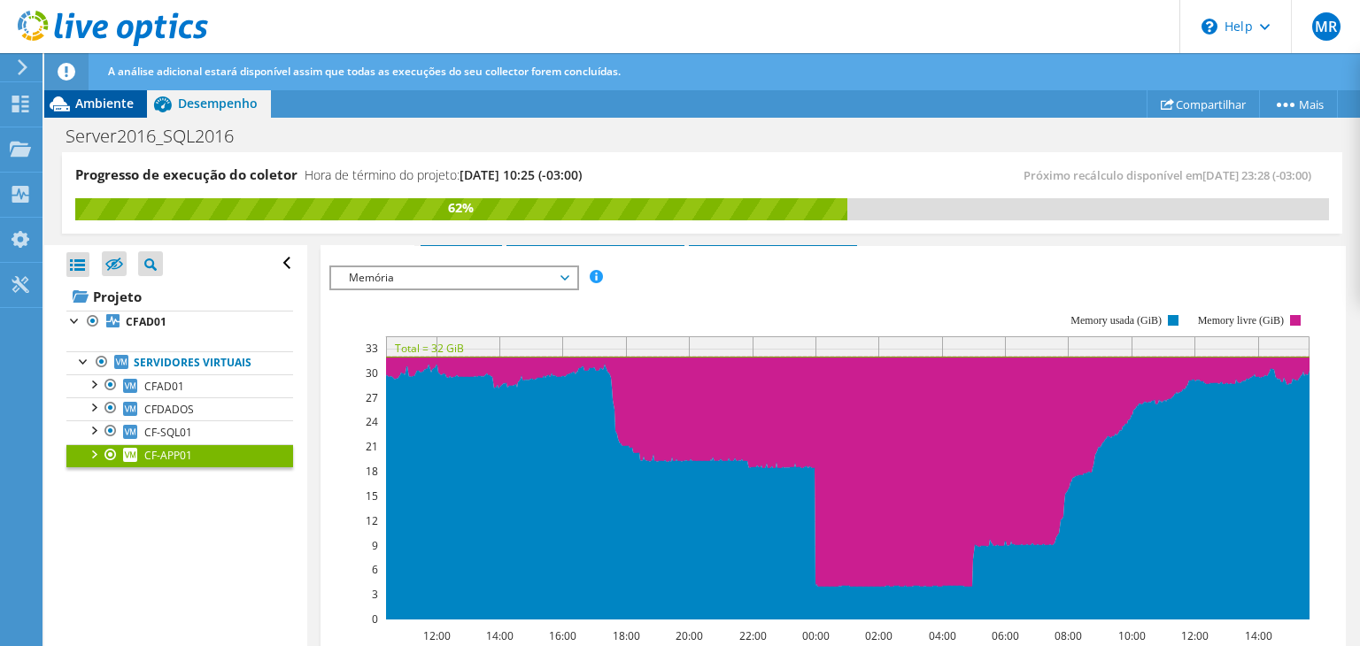
click at [64, 114] on icon at bounding box center [59, 104] width 31 height 31
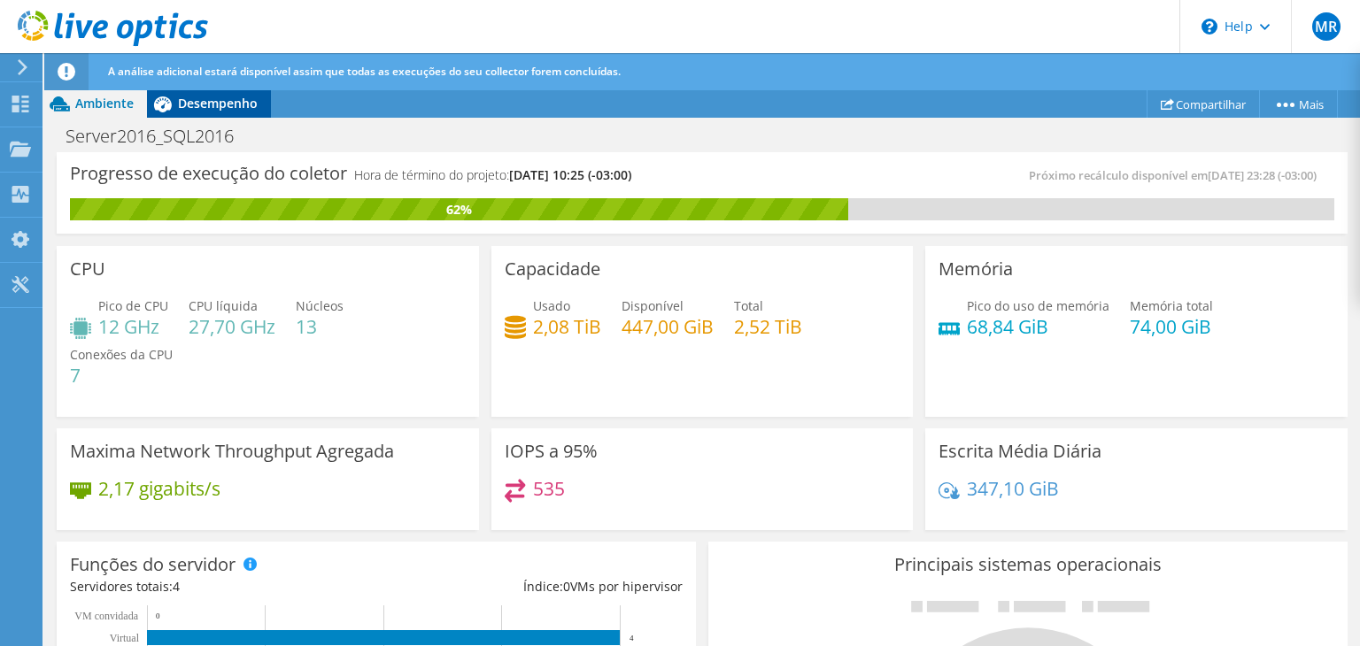
click at [181, 100] on span "Desempenho" at bounding box center [218, 103] width 80 height 17
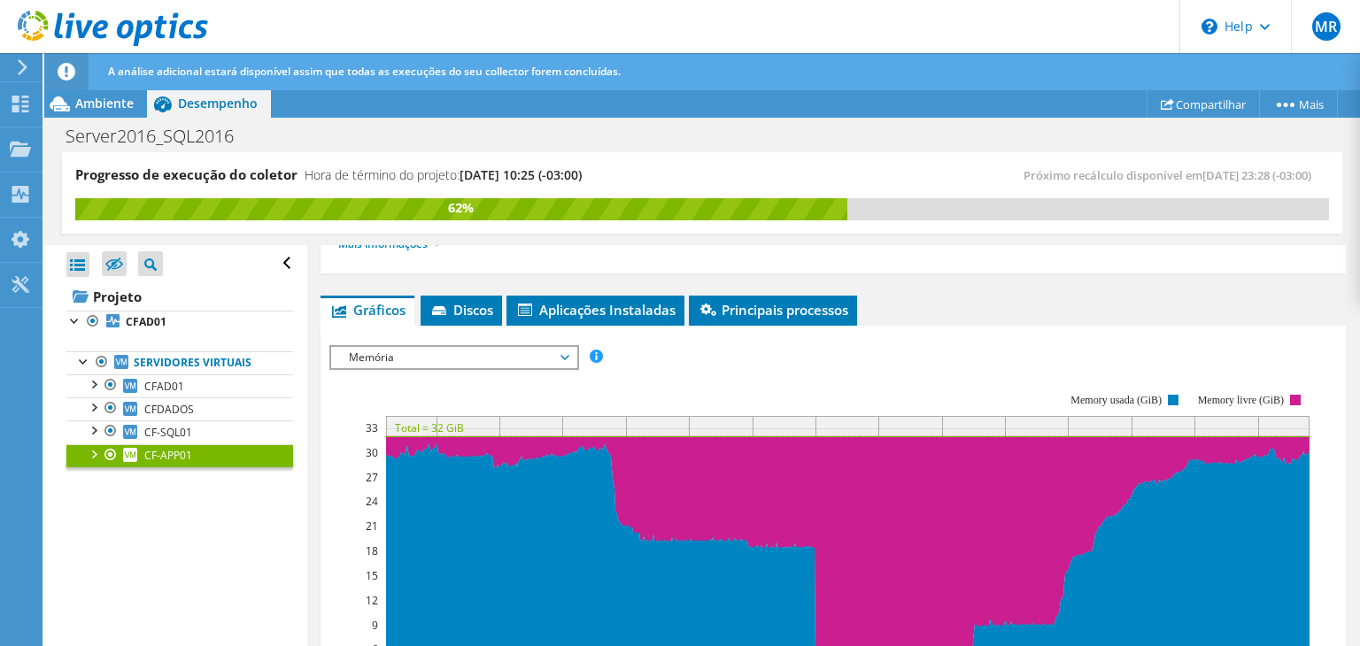
scroll to position [229, 0]
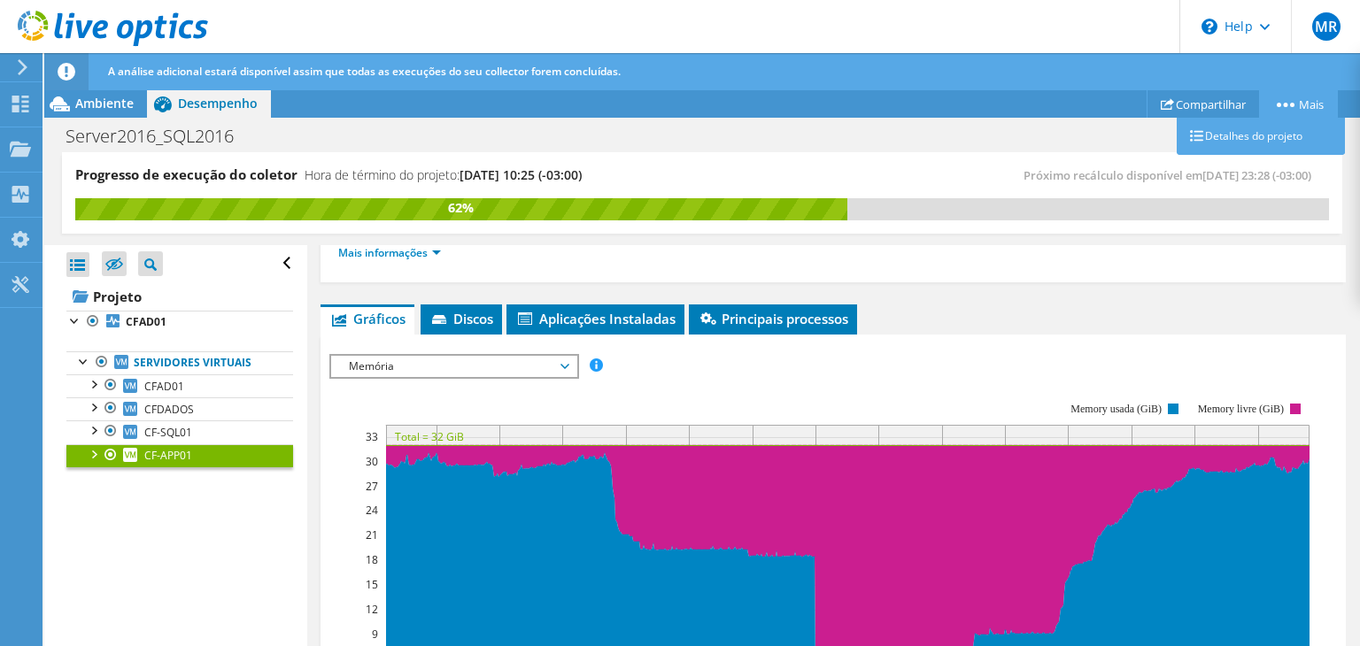
click at [1300, 96] on link "Mais" at bounding box center [1298, 103] width 79 height 27
click at [1245, 141] on link "Detalhes do projeto" at bounding box center [1260, 136] width 168 height 37
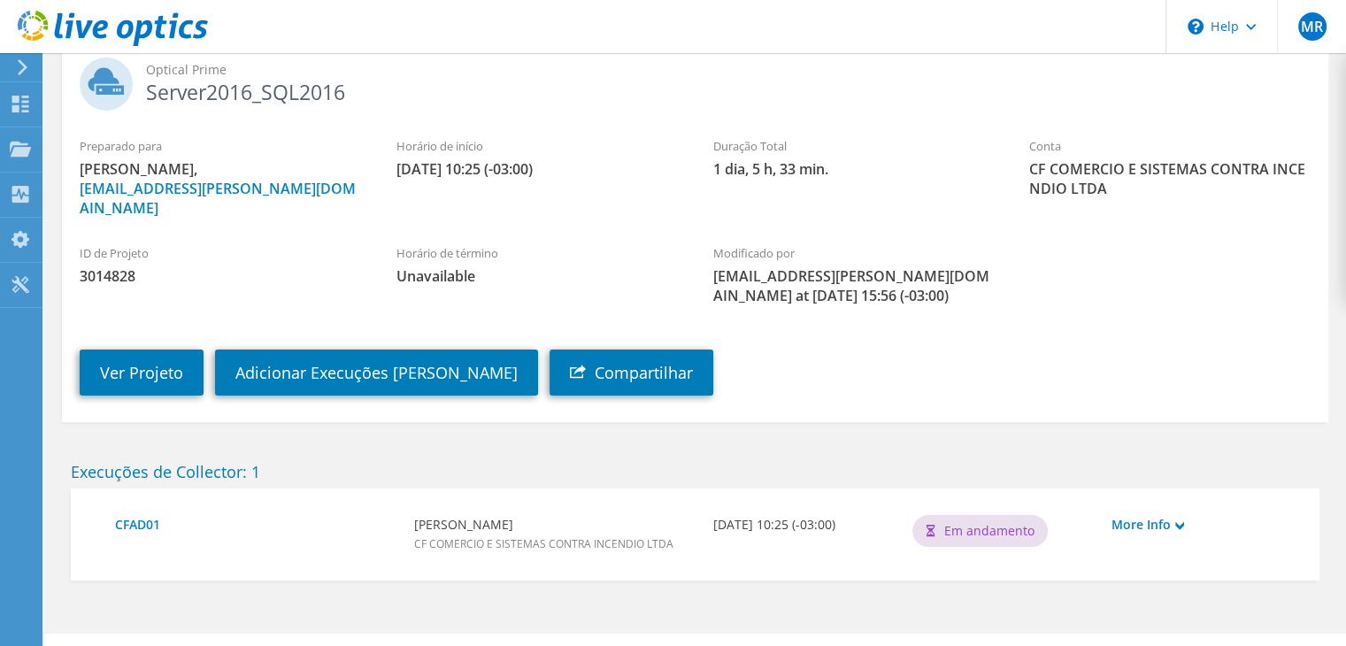
scroll to position [136, 0]
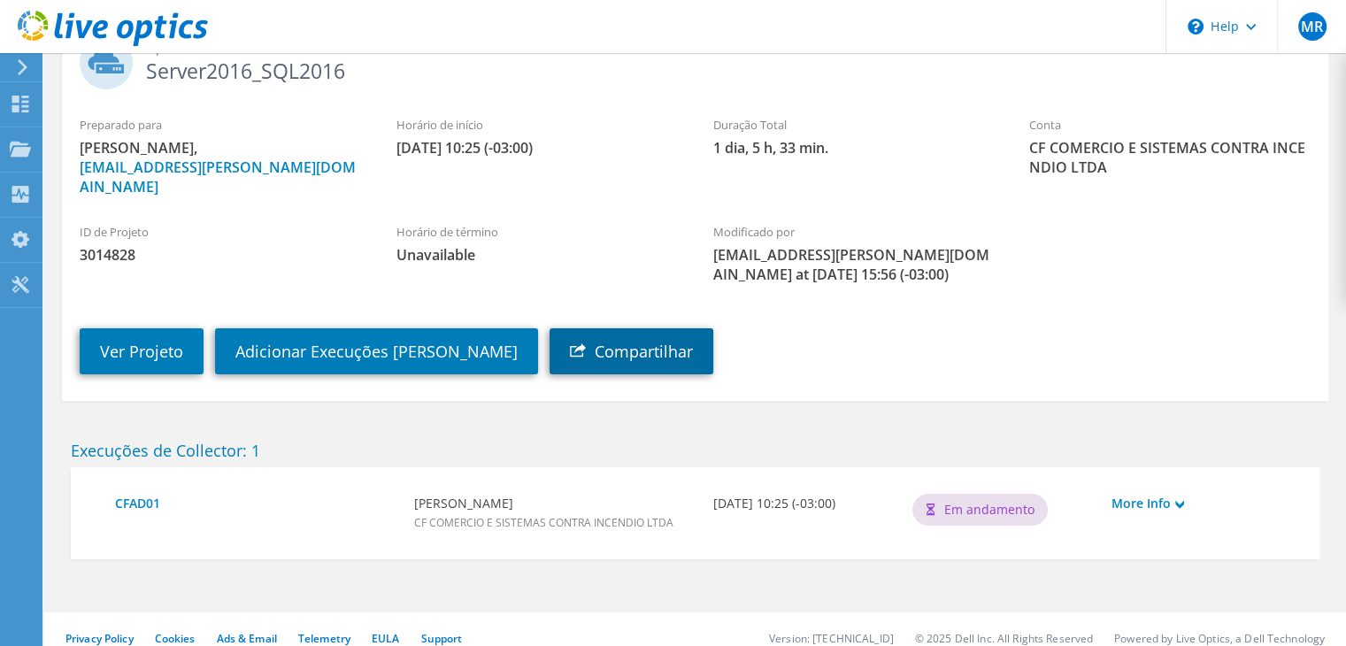
click at [638, 330] on link "Compartilhar" at bounding box center [632, 351] width 164 height 46
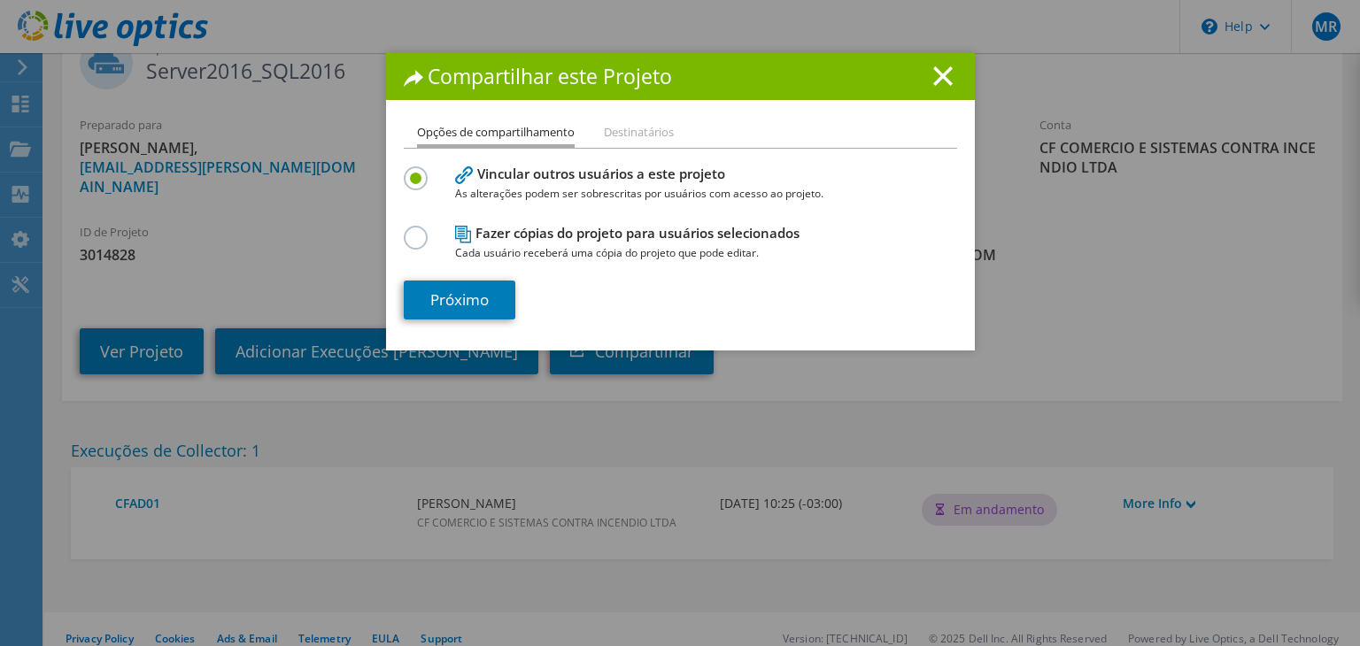
click at [630, 133] on li "Destinatários" at bounding box center [639, 133] width 70 height 22
click at [516, 143] on li "Opções de compartilhamento" at bounding box center [496, 135] width 158 height 26
click at [933, 73] on icon at bounding box center [942, 75] width 19 height 19
